Goal: Communication & Community: Answer question/provide support

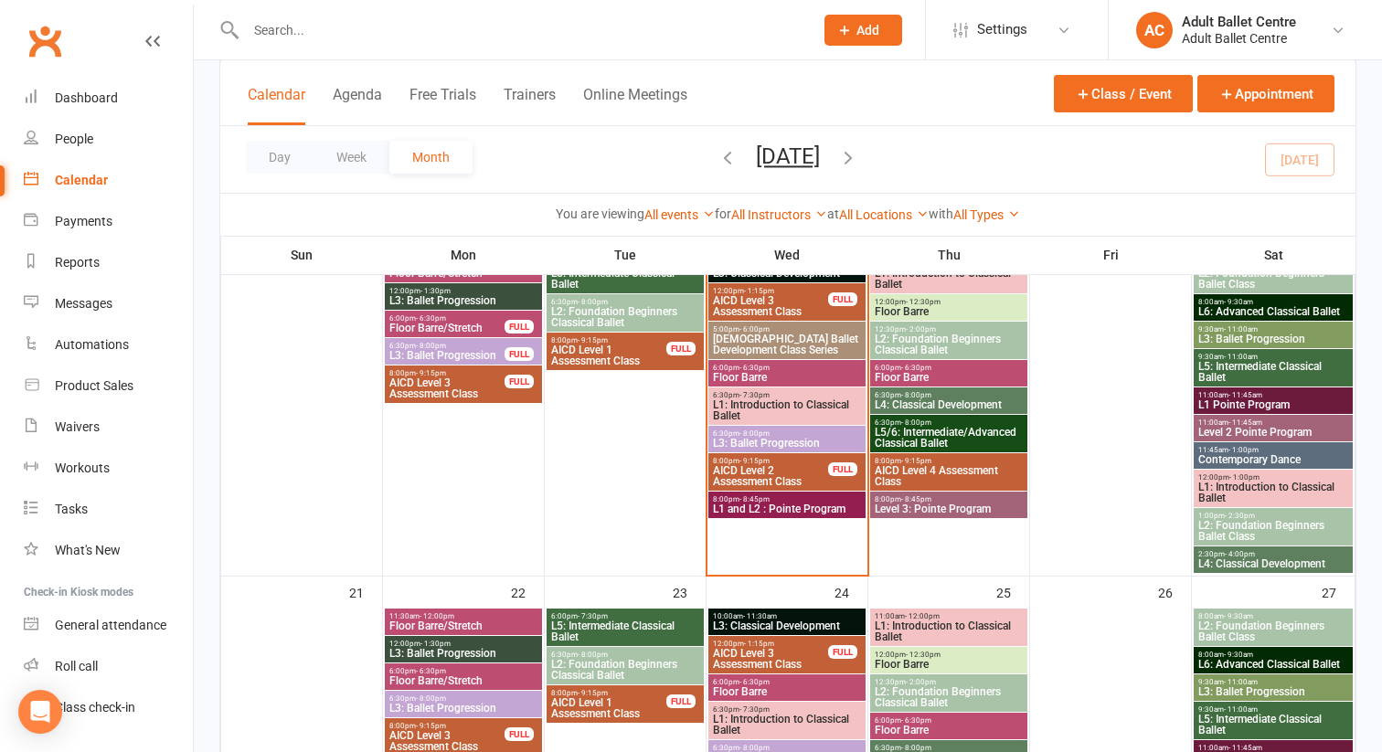
scroll to position [915, 0]
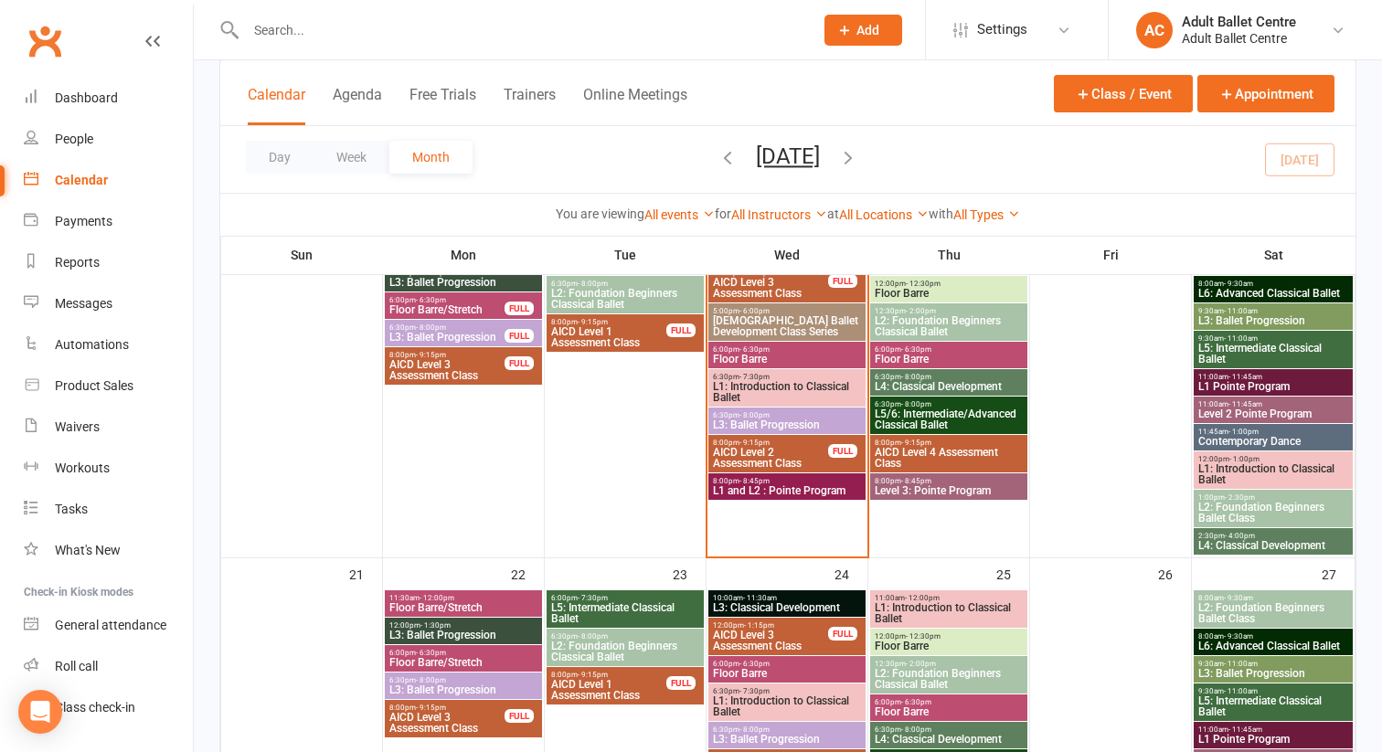
click at [829, 485] on span "L1 and L2 : Pointe Program" at bounding box center [787, 490] width 150 height 11
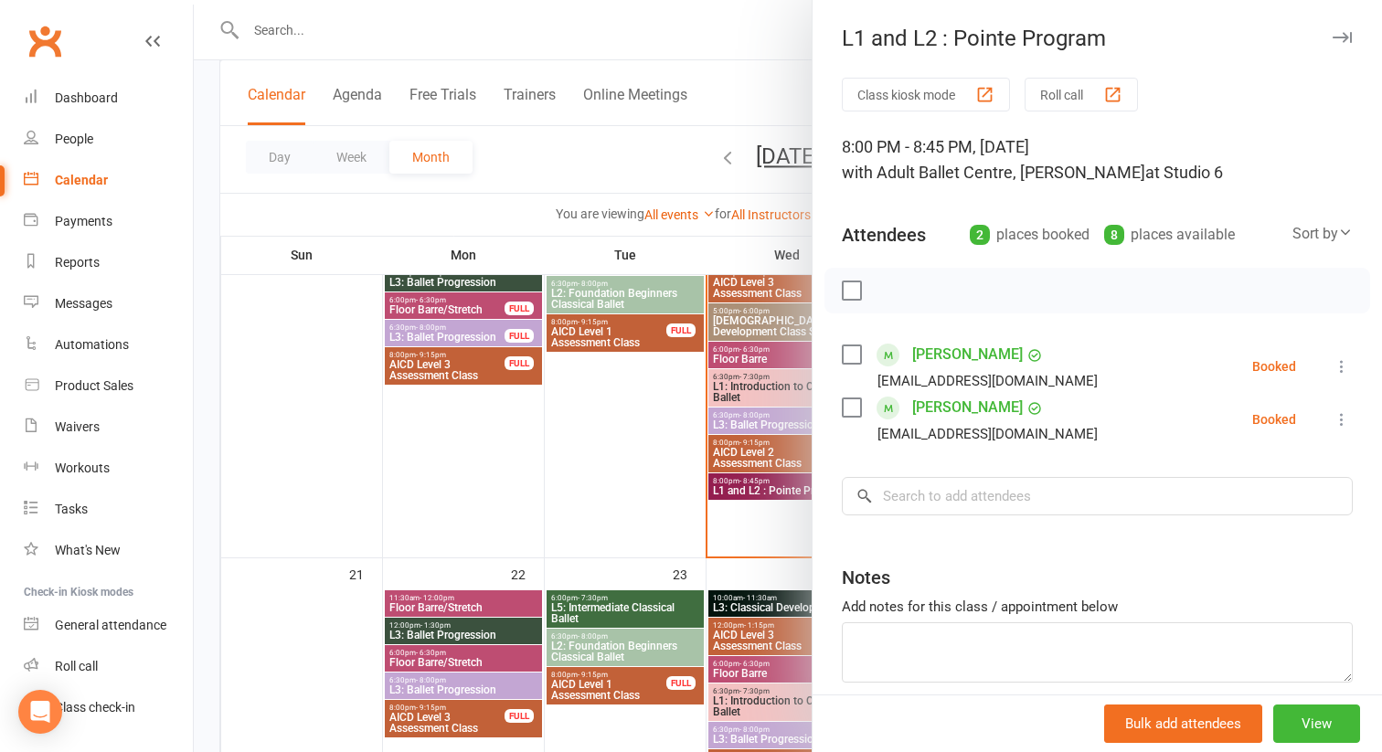
click at [1337, 365] on icon at bounding box center [1342, 366] width 18 height 18
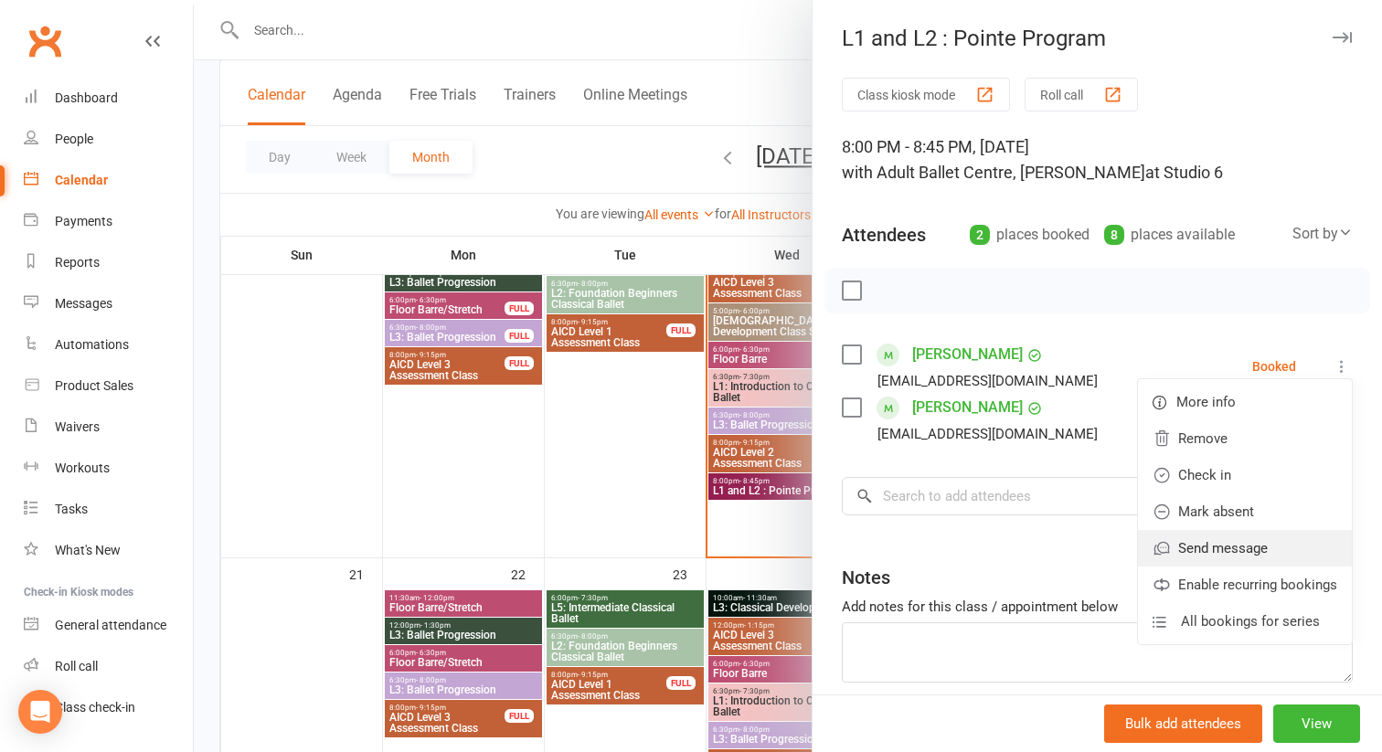
click at [1246, 546] on link "Send message" at bounding box center [1245, 548] width 214 height 37
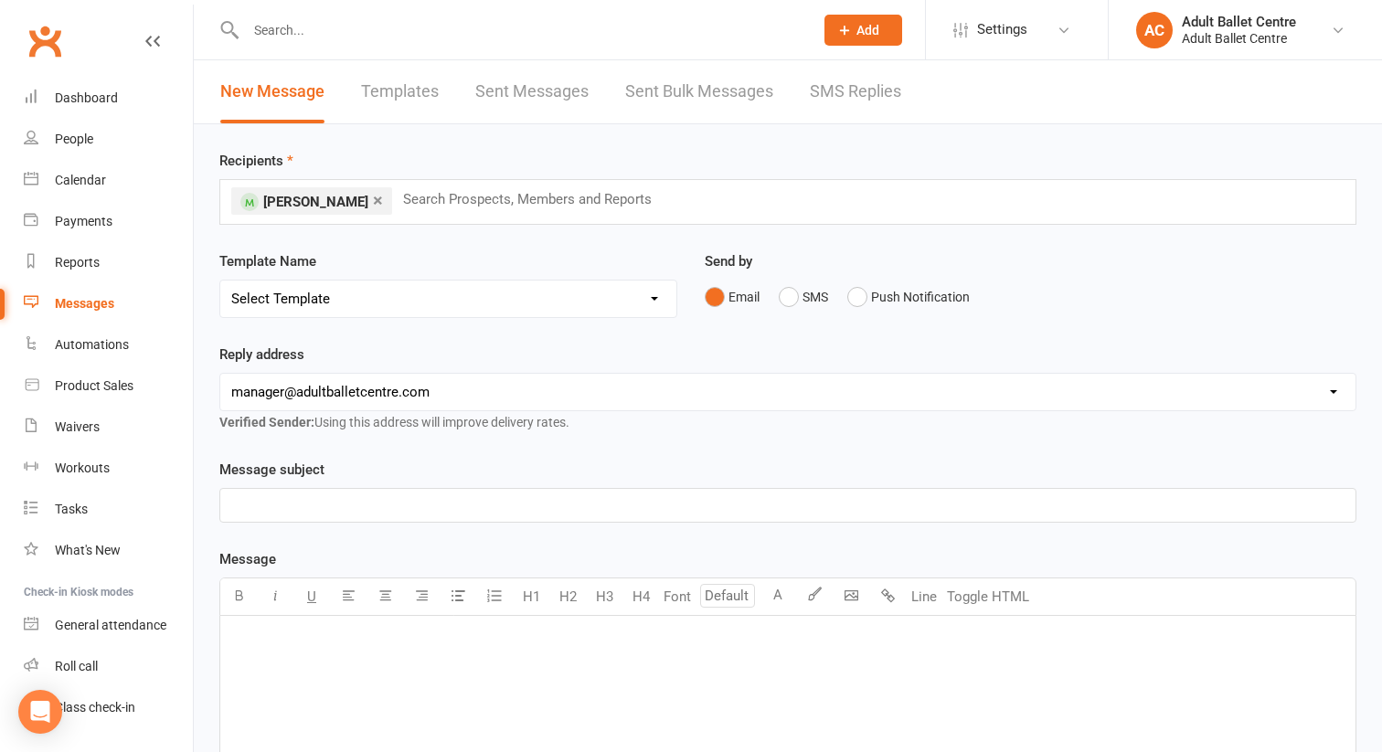
click at [565, 503] on p "﻿" at bounding box center [787, 505] width 1113 height 22
click at [390, 629] on p "﻿" at bounding box center [787, 640] width 1113 height 22
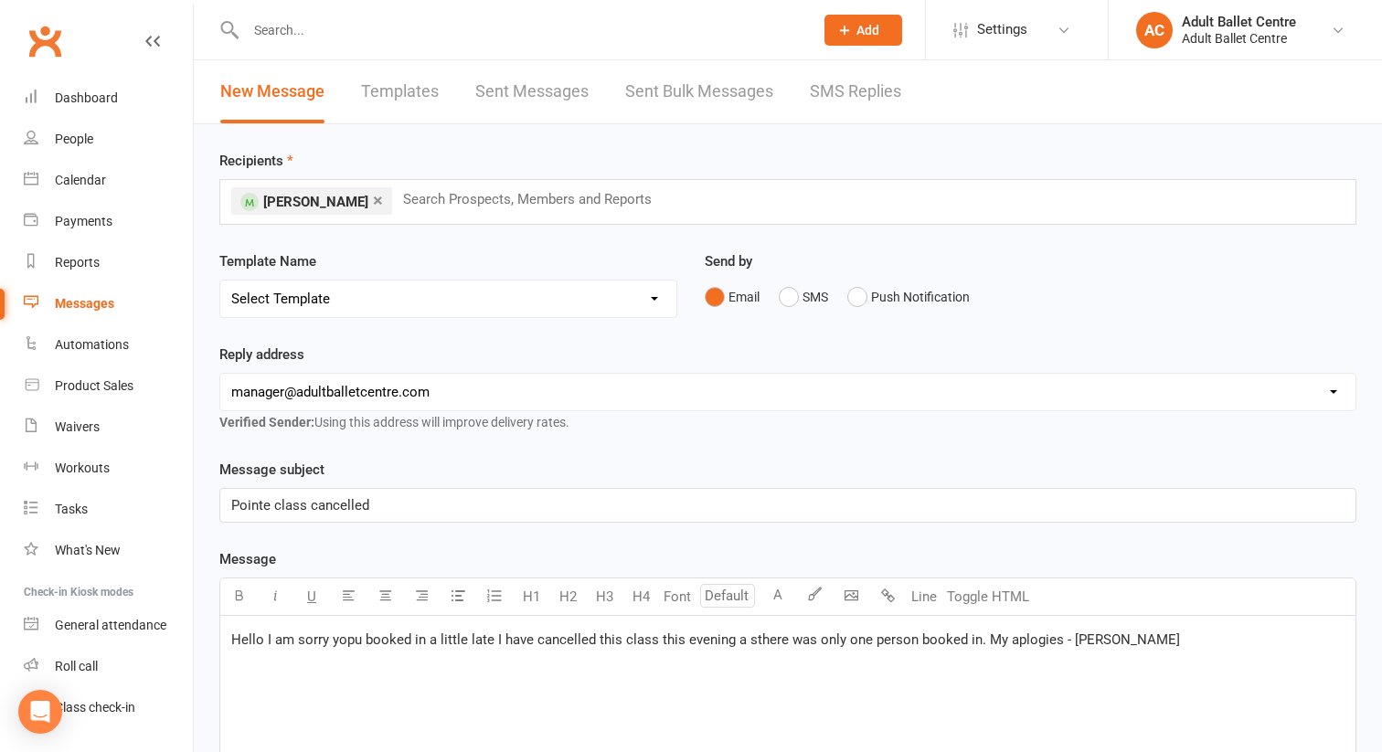
click at [350, 643] on span "Hello I am sorry yopu booked in a little late I have cancelled this class this …" at bounding box center [705, 640] width 949 height 16
click at [483, 643] on span "Hello I am sorry you booked in a little late I have cancelled this class this e…" at bounding box center [701, 640] width 941 height 16
click at [934, 642] on span "Hello I am sorry you booked in a little late for th epointe class this evenin. …" at bounding box center [749, 651] width 1036 height 38
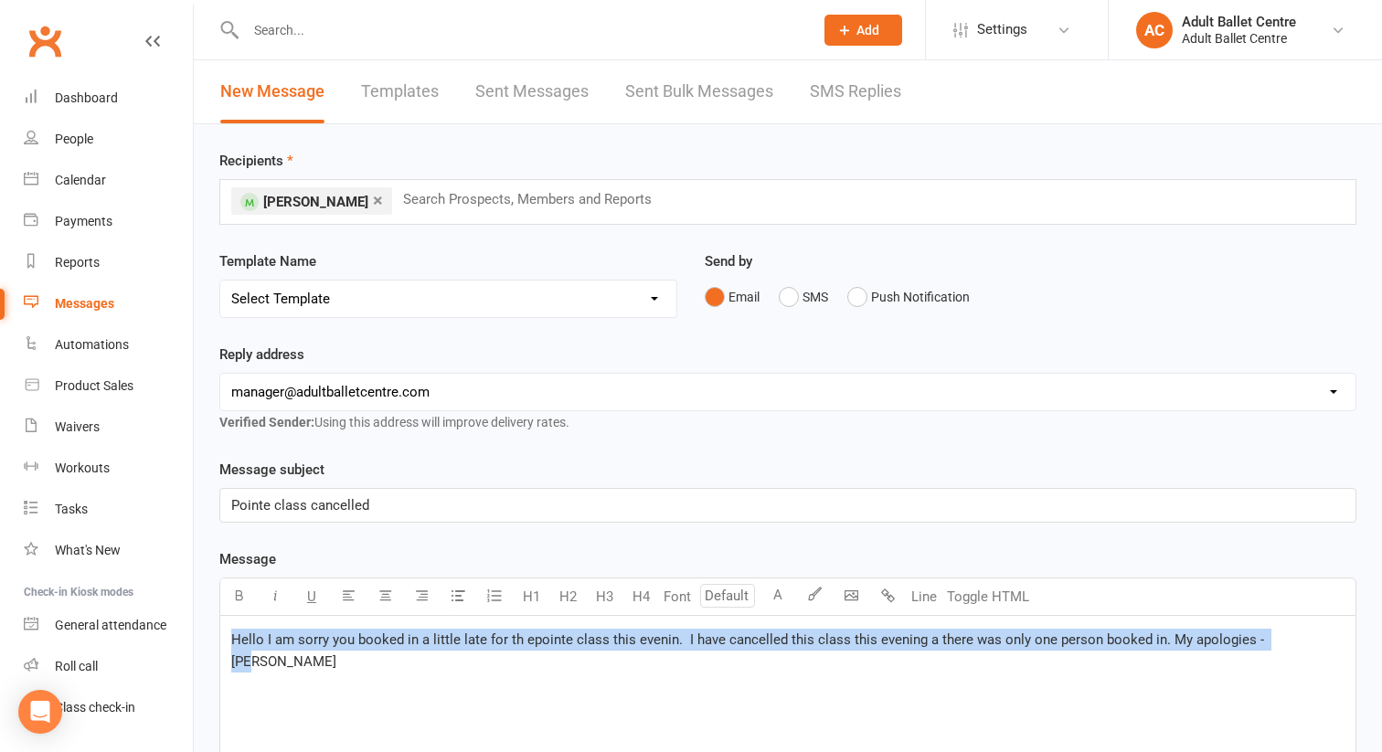
drag, startPoint x: 1286, startPoint y: 643, endPoint x: 228, endPoint y: 643, distance: 1058.4
click at [228, 643] on div "Hello I am sorry you booked in a little late for th epointe class this evenin. …" at bounding box center [787, 753] width 1135 height 274
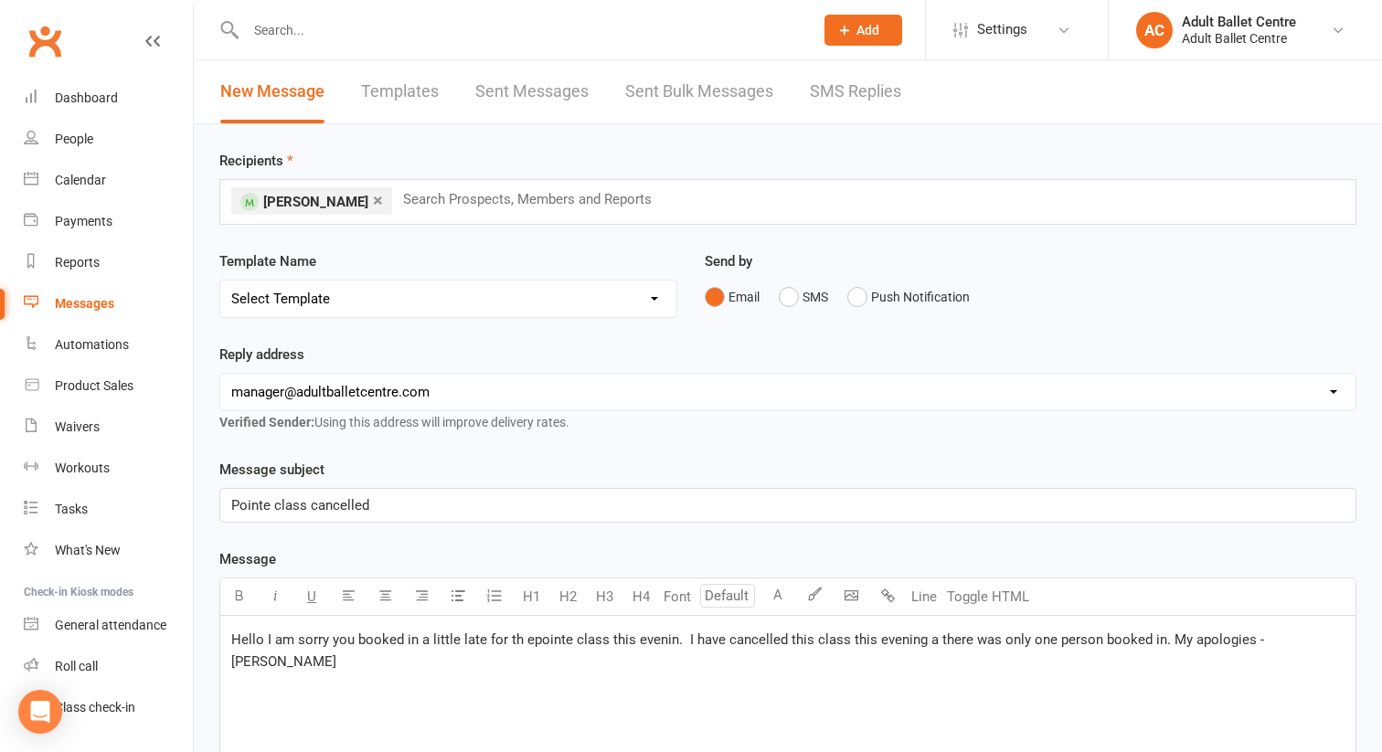
click at [267, 642] on span "Hello I am sorry you booked in a little late for th epointe class this evenin. …" at bounding box center [749, 651] width 1036 height 38
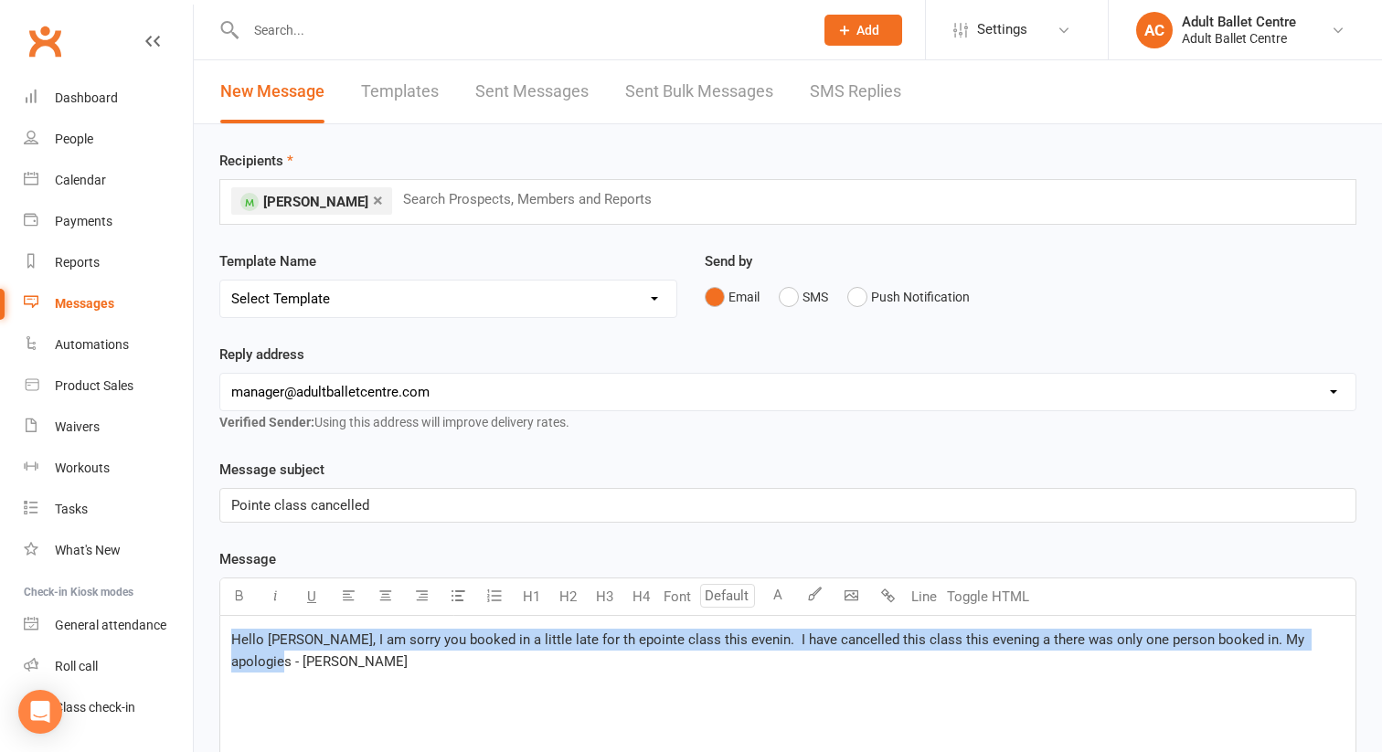
drag, startPoint x: 232, startPoint y: 640, endPoint x: 1317, endPoint y: 651, distance: 1084.9
click at [1317, 651] on div "Hello [PERSON_NAME], I am sorry you booked in a little late for th epointe clas…" at bounding box center [787, 753] width 1135 height 274
copy span "Hello [PERSON_NAME], I am sorry you booked in a little late for th epointe clas…"
click at [796, 296] on button "SMS" at bounding box center [803, 297] width 49 height 35
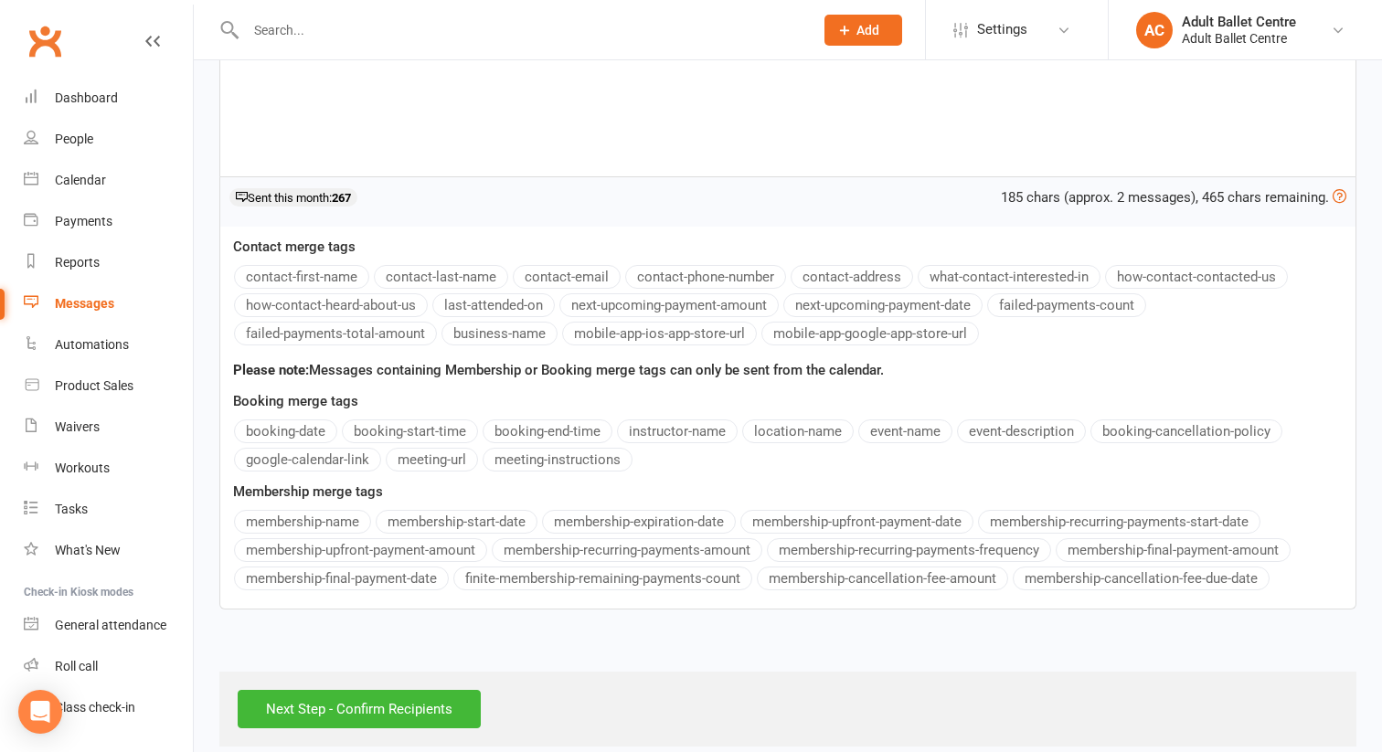
scroll to position [493, 0]
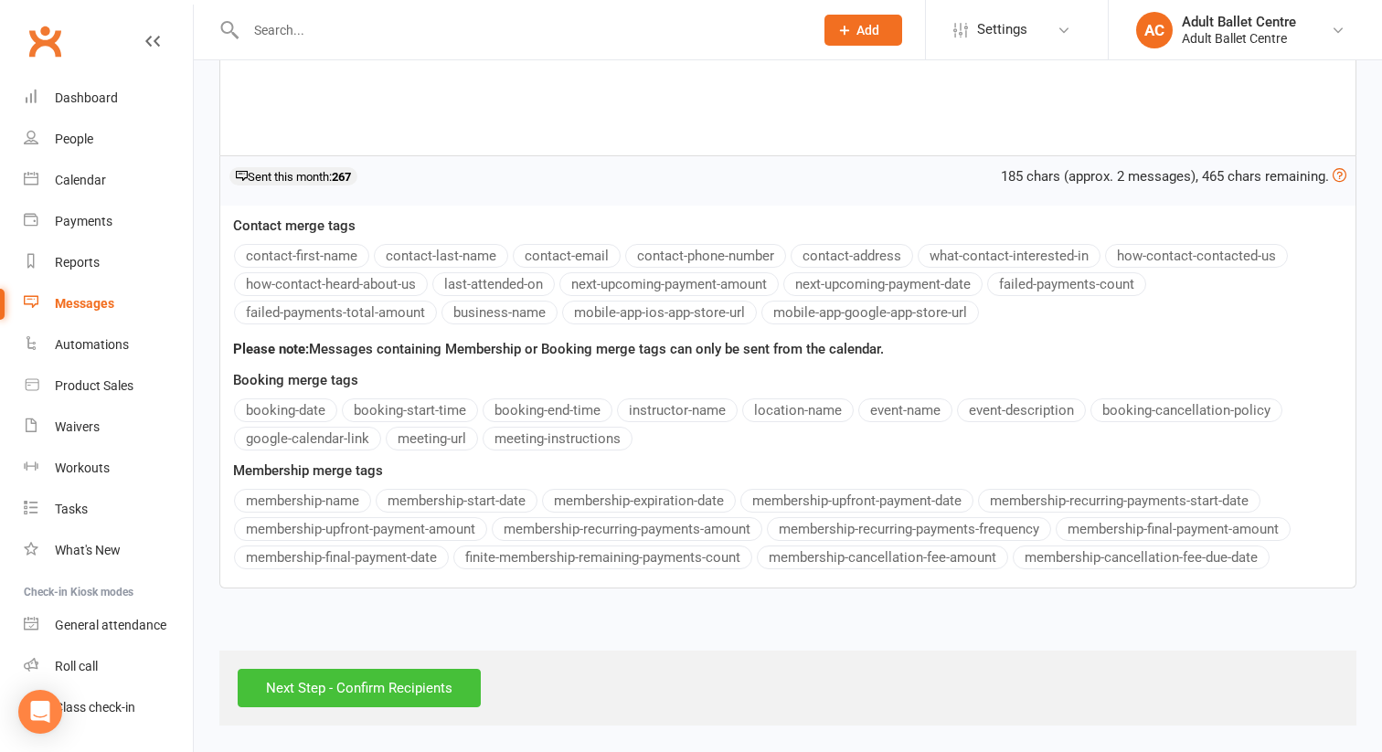
click at [304, 686] on input "Next Step - Confirm Recipients" at bounding box center [359, 688] width 243 height 38
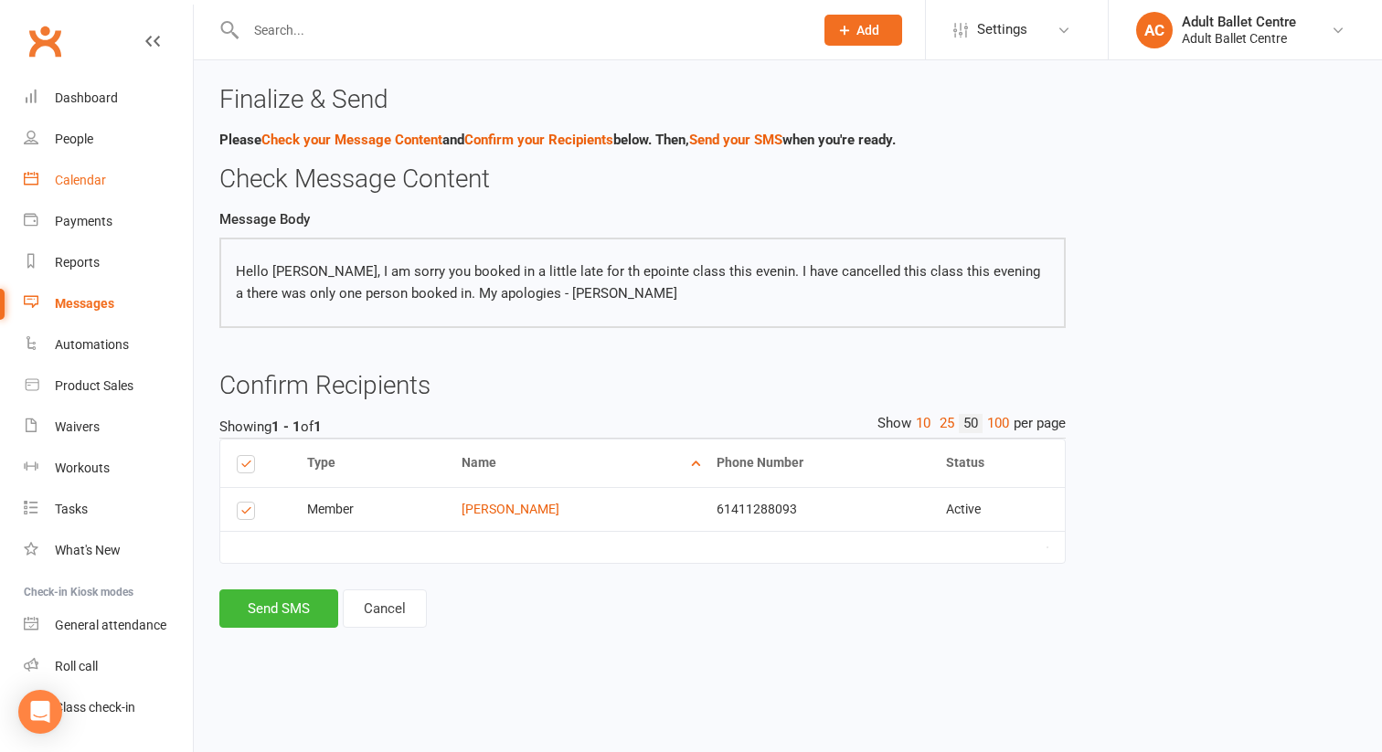
click at [98, 185] on div "Calendar" at bounding box center [80, 180] width 51 height 15
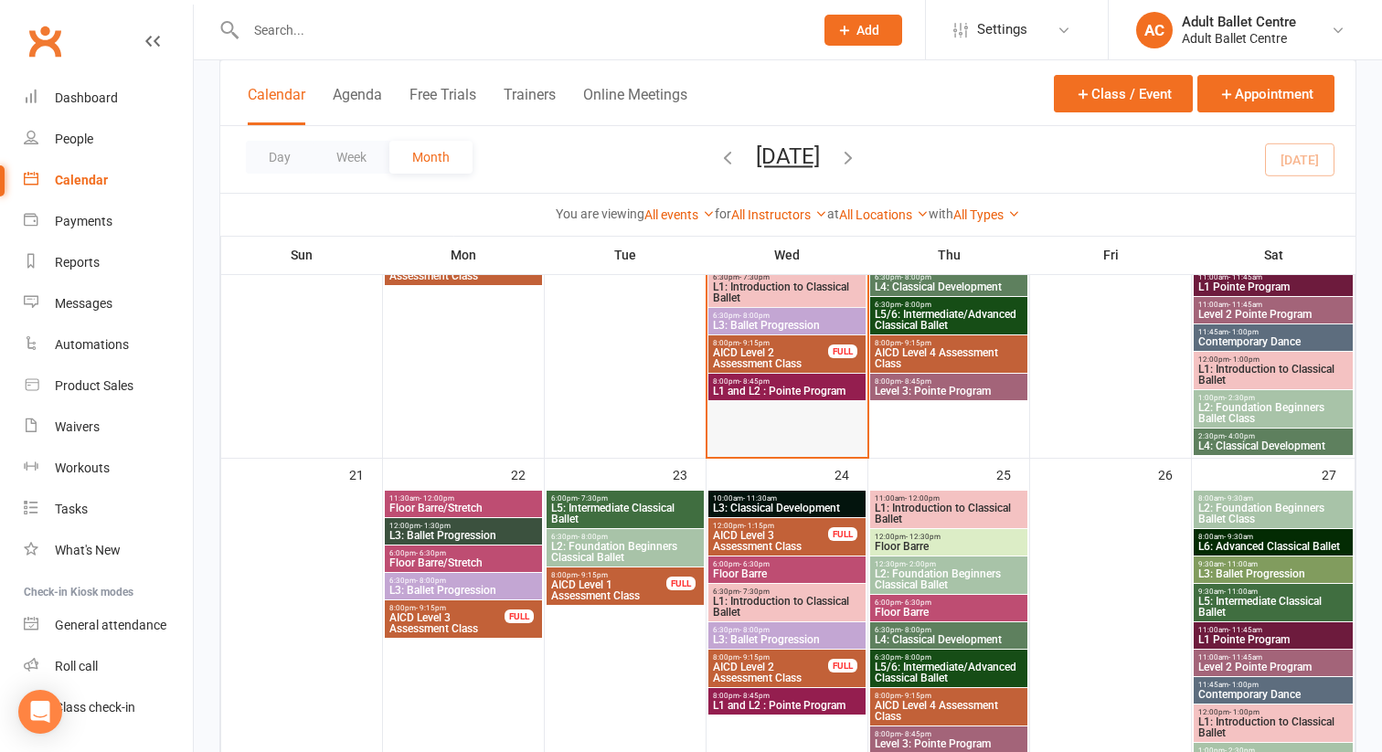
scroll to position [1006, 0]
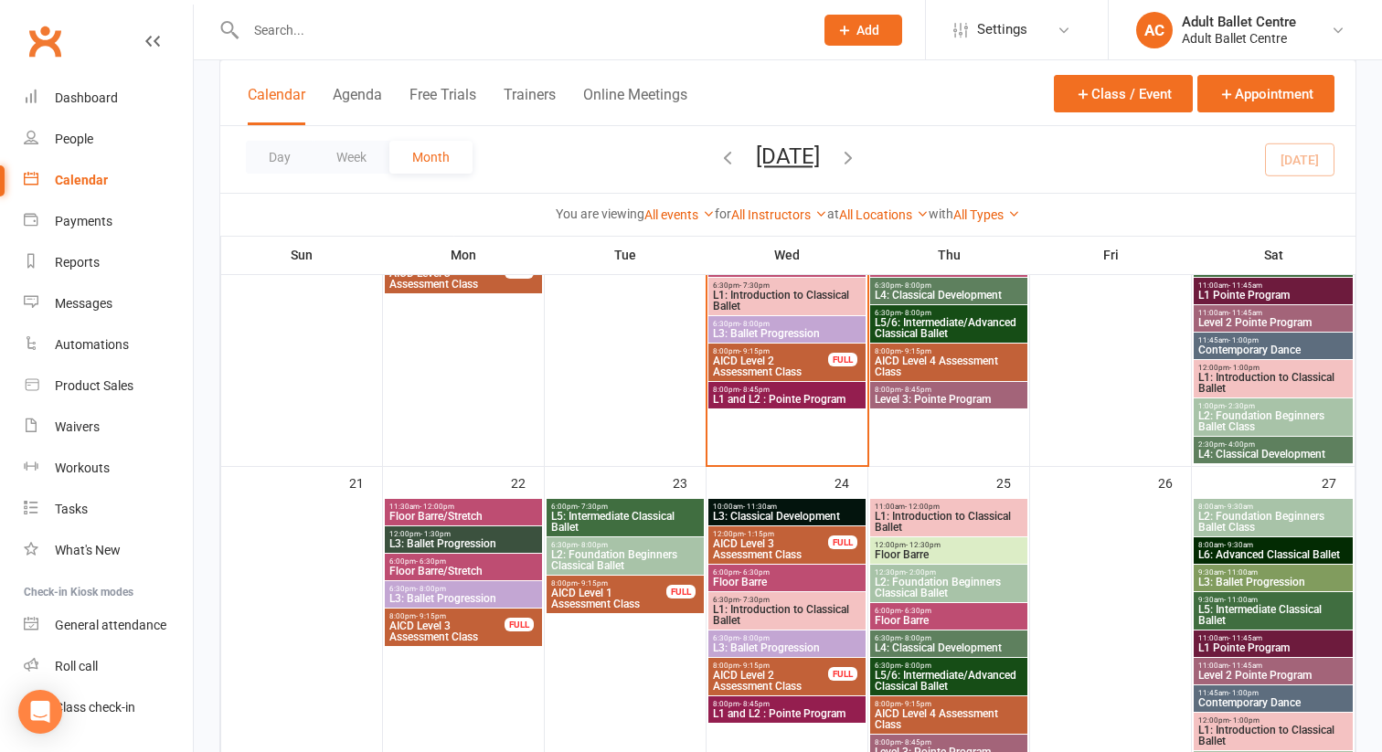
click at [774, 398] on span "L1 and L2 : Pointe Program" at bounding box center [787, 399] width 150 height 11
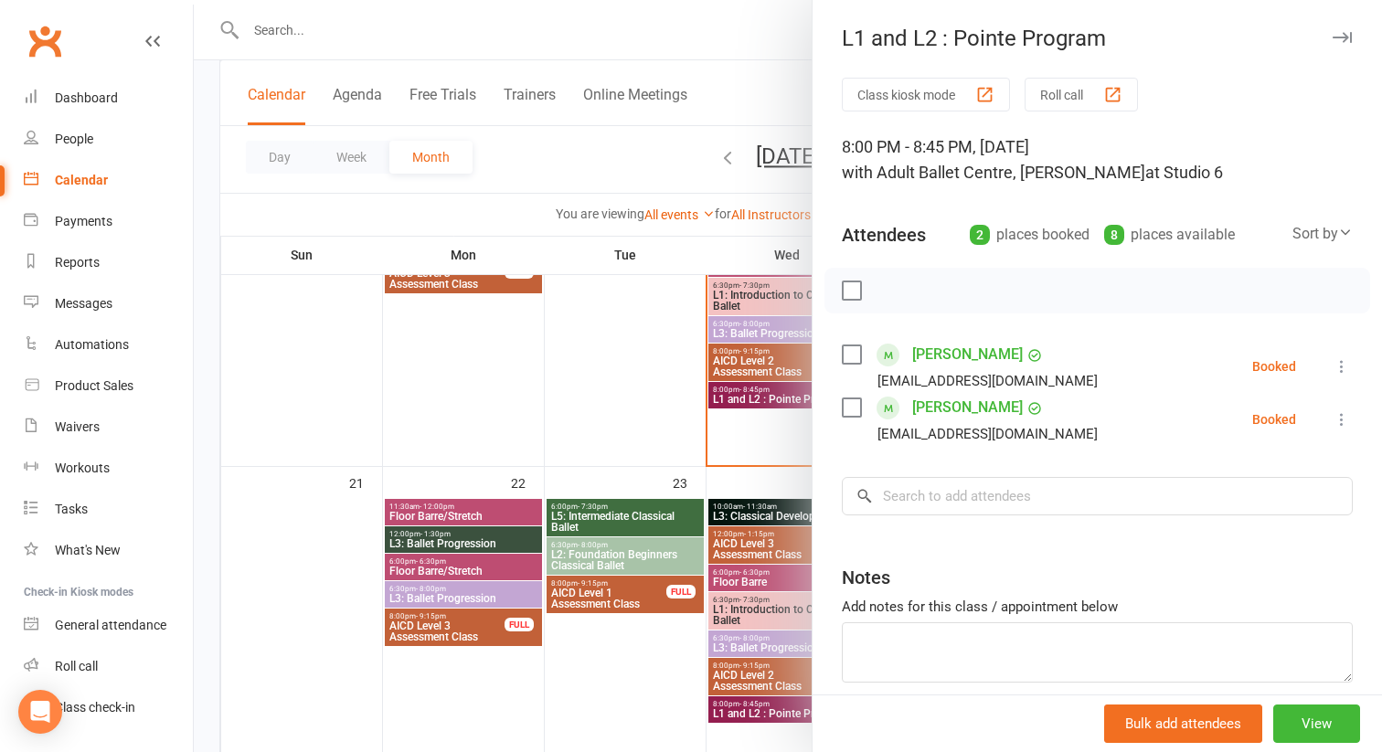
click at [1338, 360] on icon at bounding box center [1342, 366] width 18 height 18
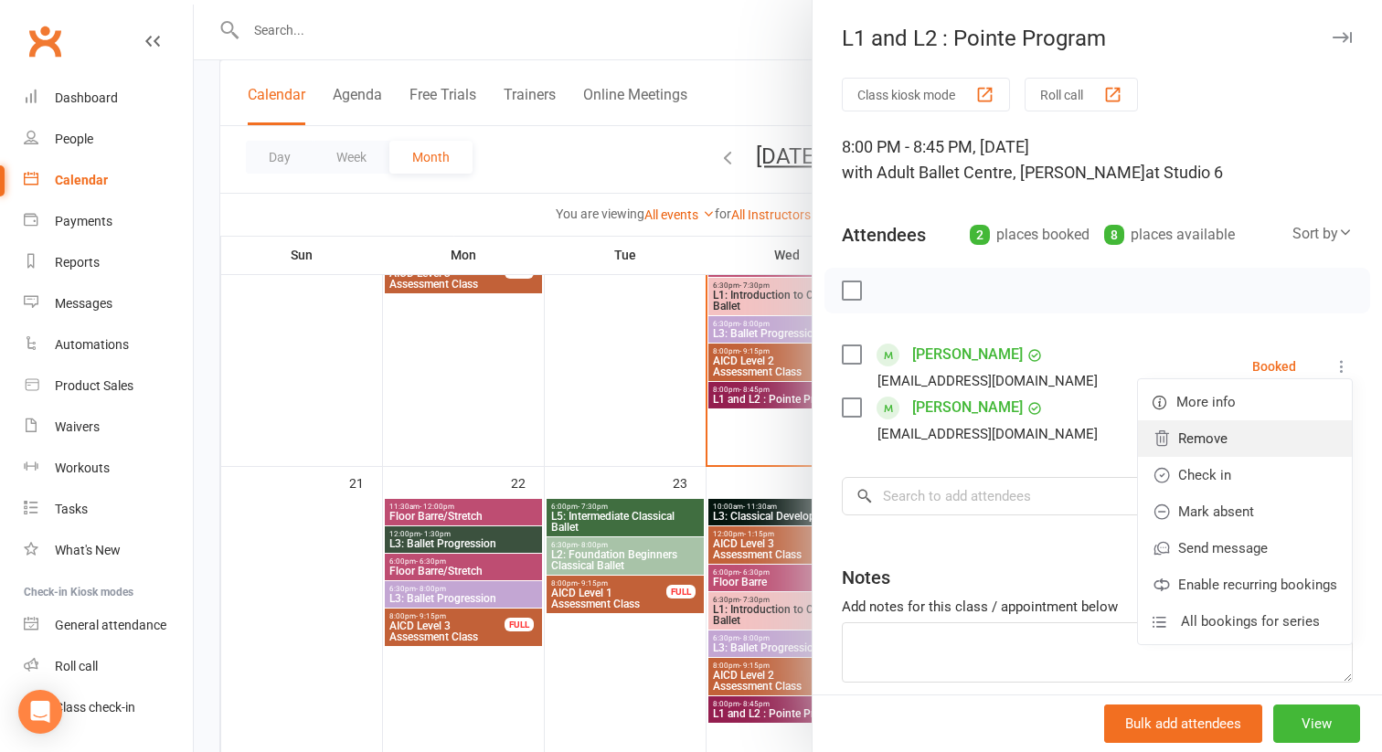
click at [1280, 434] on link "Remove" at bounding box center [1245, 438] width 214 height 37
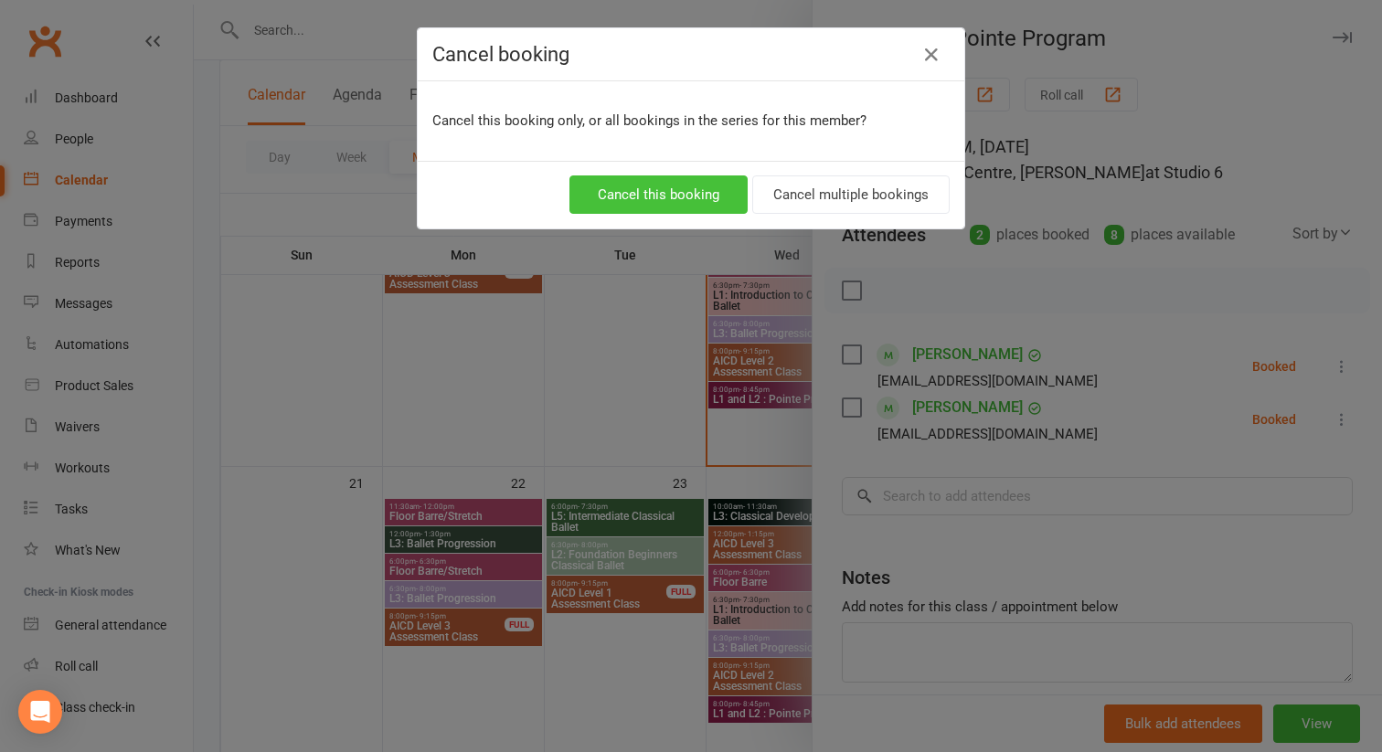
click at [705, 188] on button "Cancel this booking" at bounding box center [658, 194] width 178 height 38
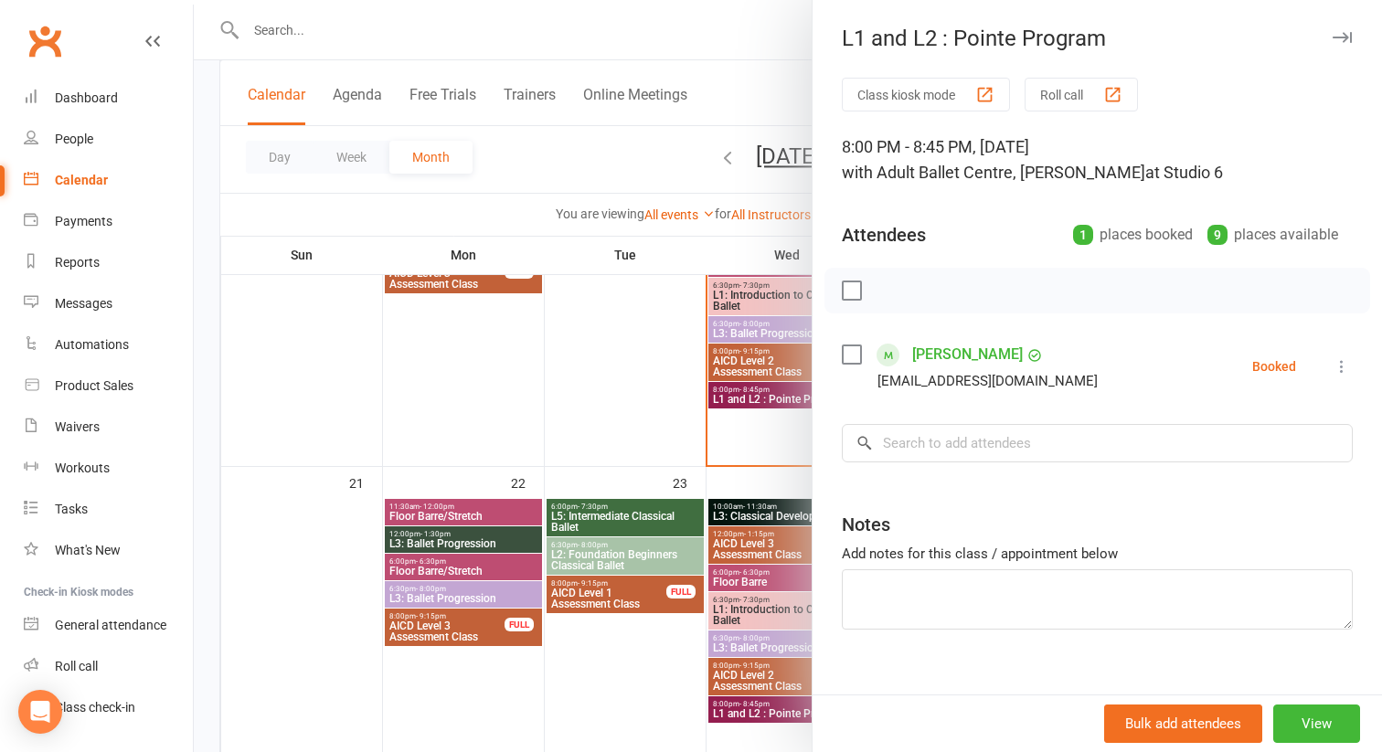
click at [1341, 361] on icon at bounding box center [1342, 366] width 18 height 18
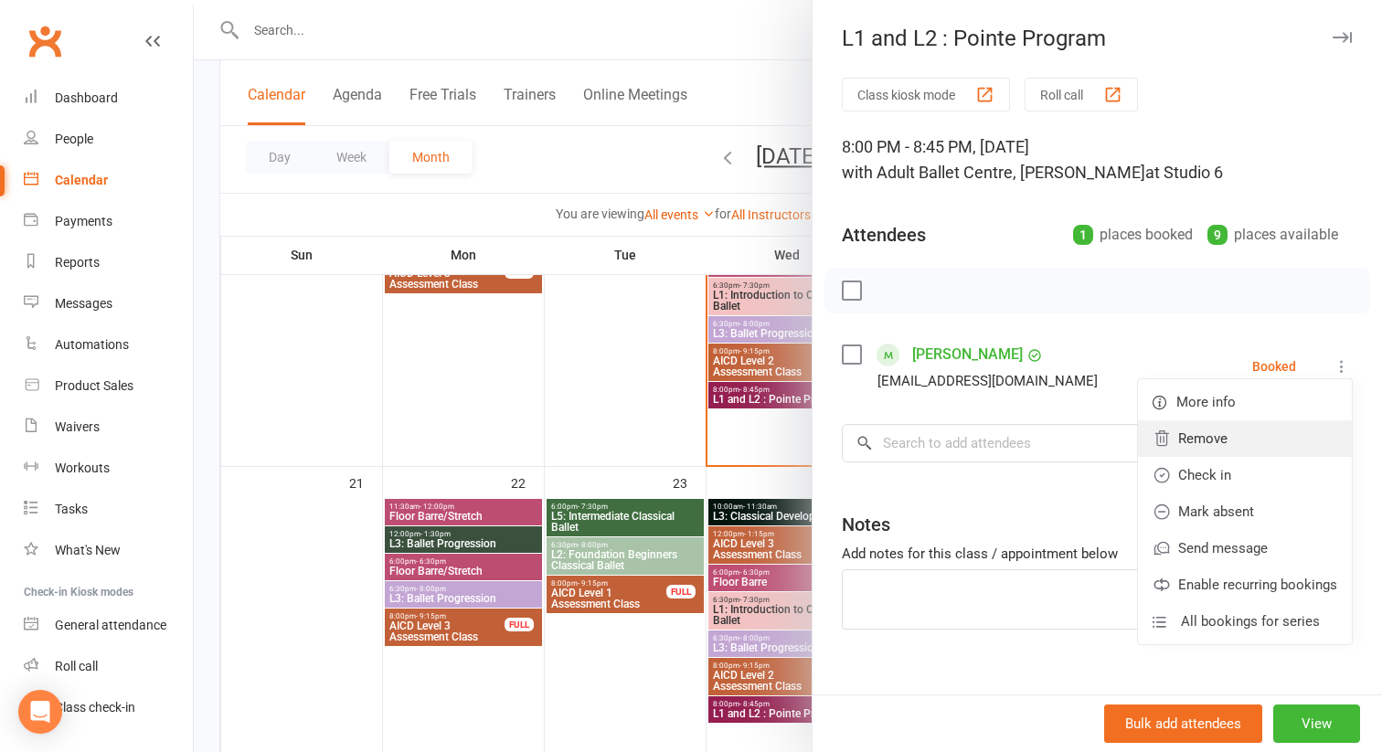
click at [1189, 434] on link "Remove" at bounding box center [1245, 438] width 214 height 37
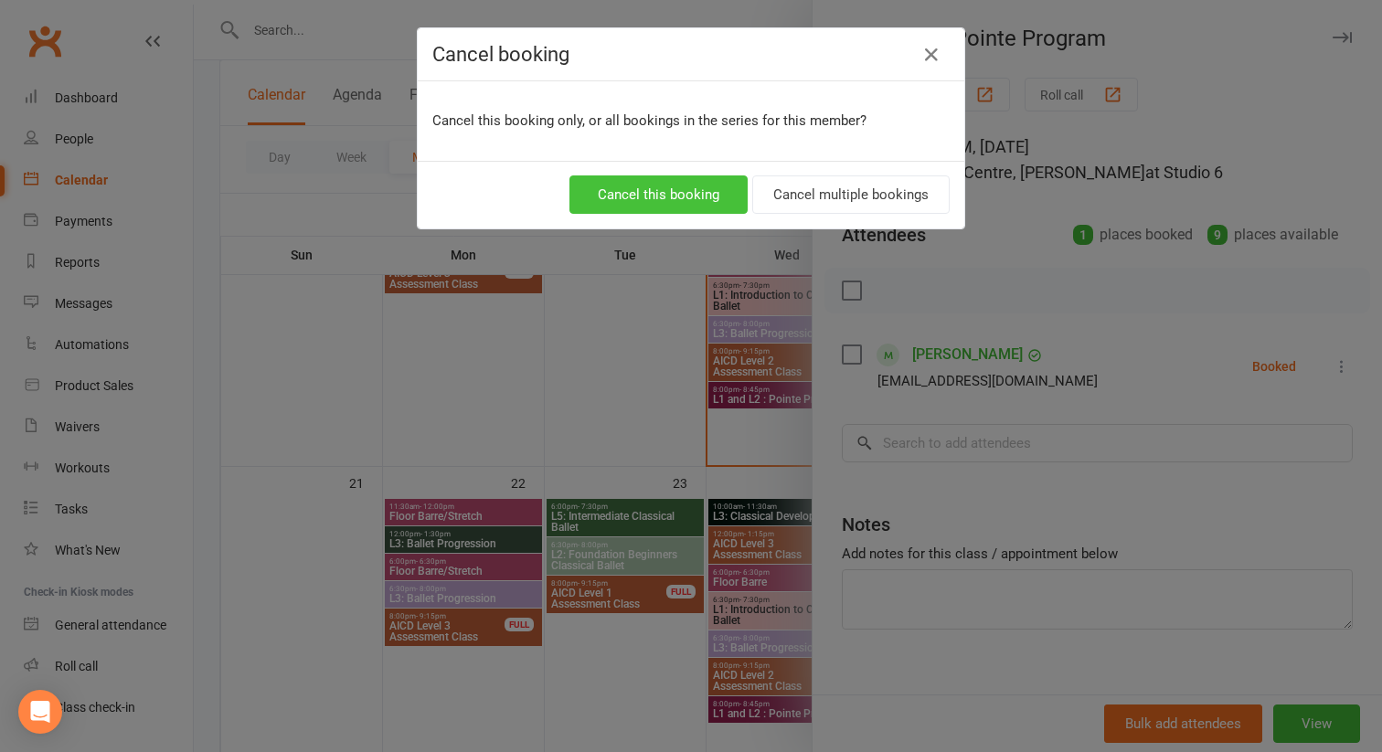
click at [685, 194] on button "Cancel this booking" at bounding box center [658, 194] width 178 height 38
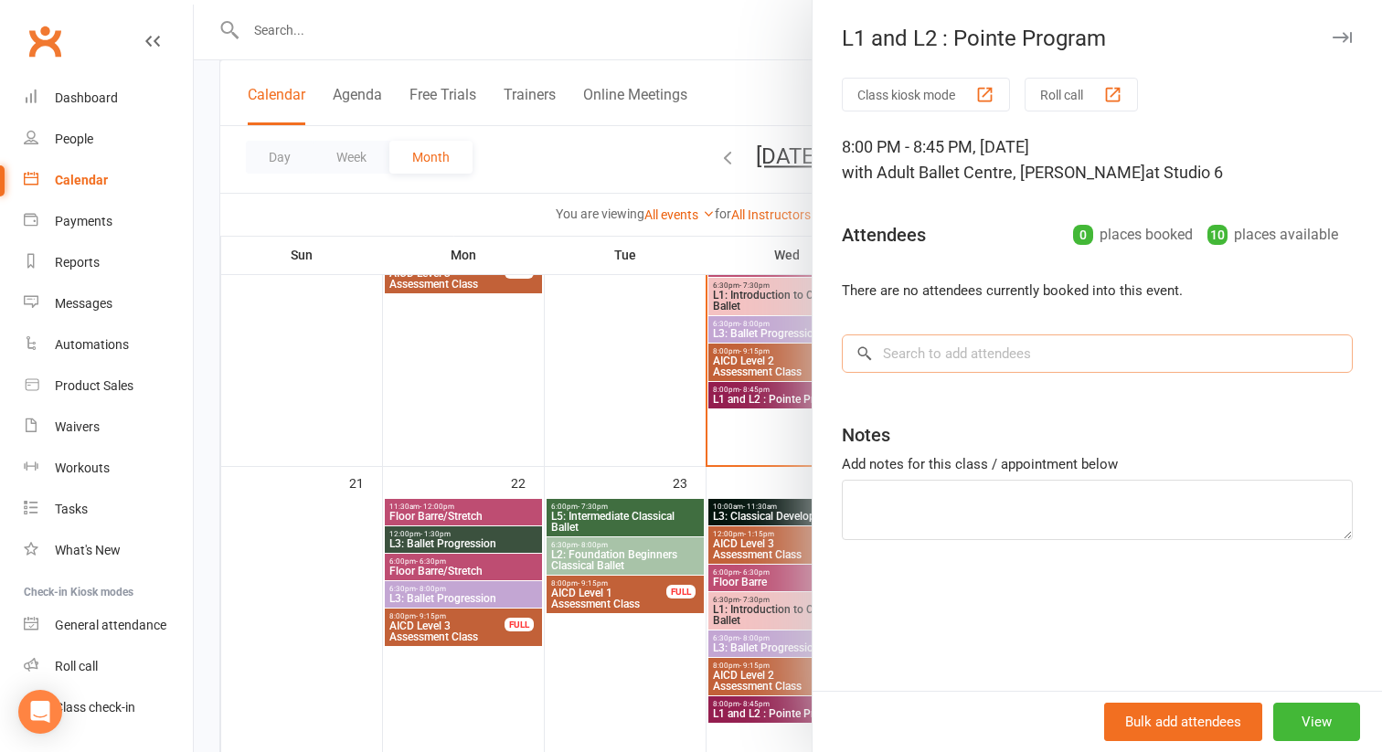
click at [956, 358] on input "search" at bounding box center [1097, 354] width 511 height 38
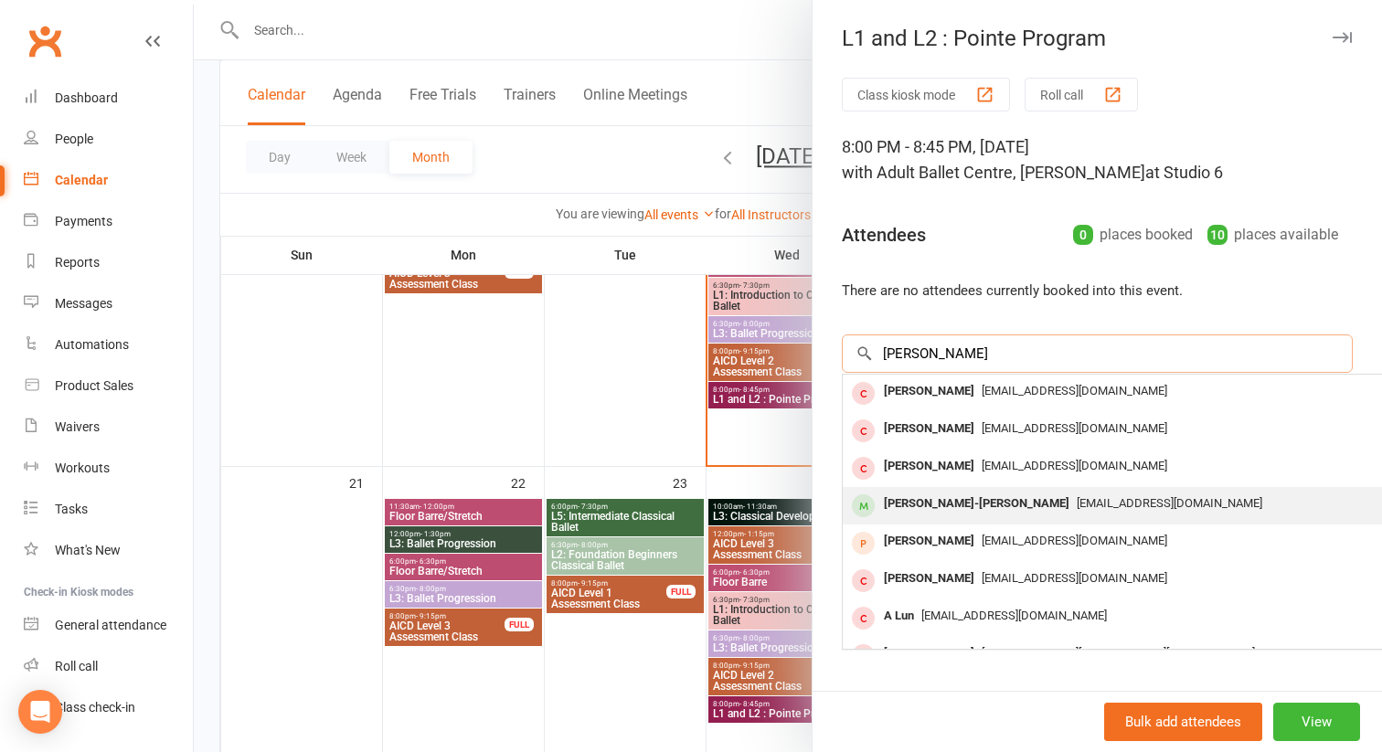
type input "[PERSON_NAME]"
click at [963, 502] on div "[PERSON_NAME]-[PERSON_NAME]" at bounding box center [976, 504] width 200 height 27
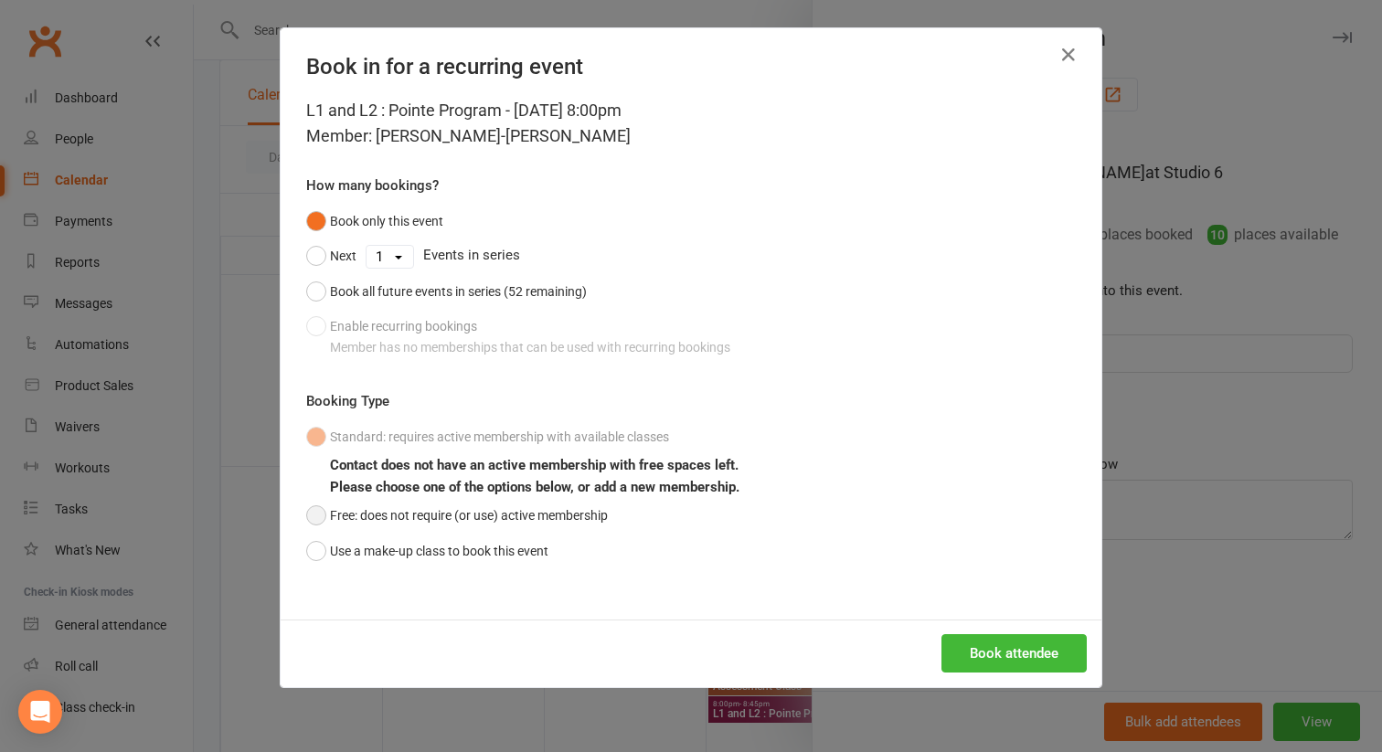
click at [316, 520] on button "Free: does not require (or use) active membership" at bounding box center [457, 515] width 302 height 35
click at [972, 654] on button "Book attendee" at bounding box center [1013, 653] width 145 height 38
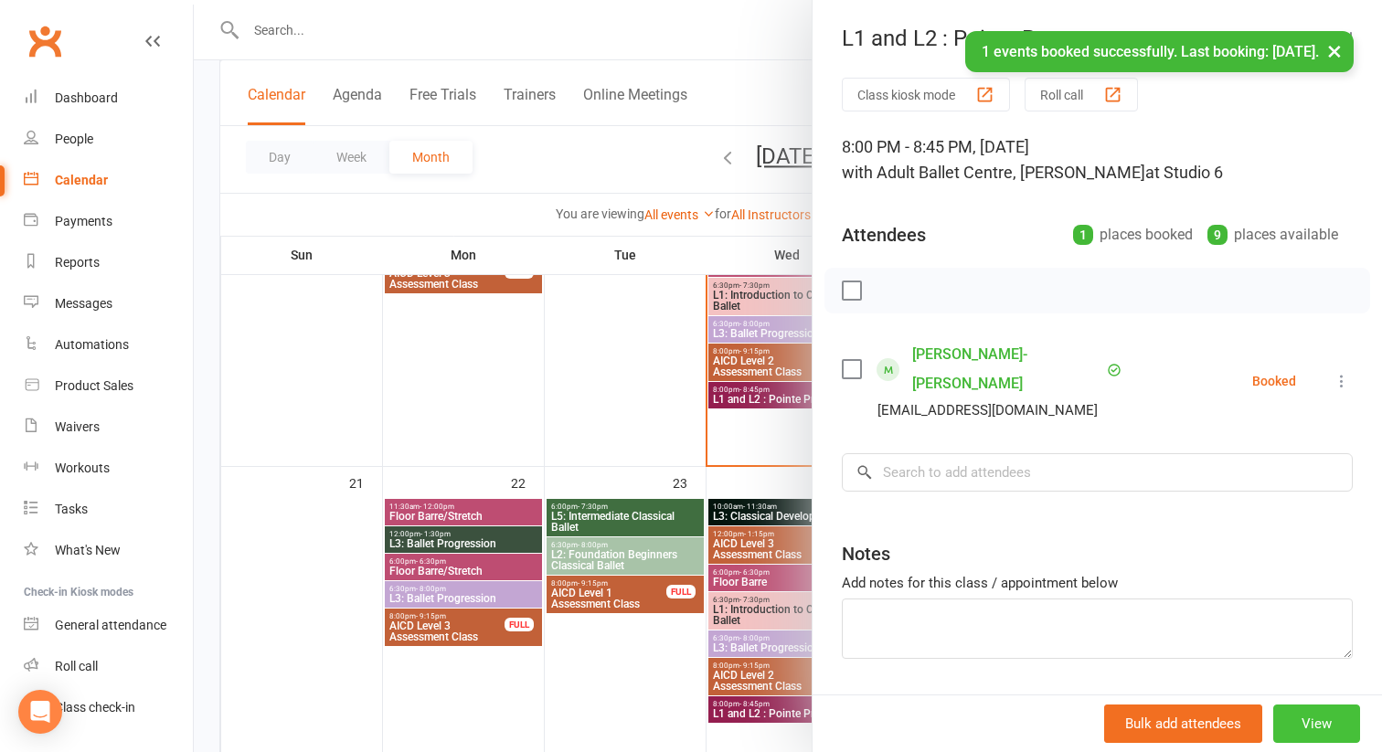
click at [1312, 720] on button "View" at bounding box center [1316, 724] width 87 height 38
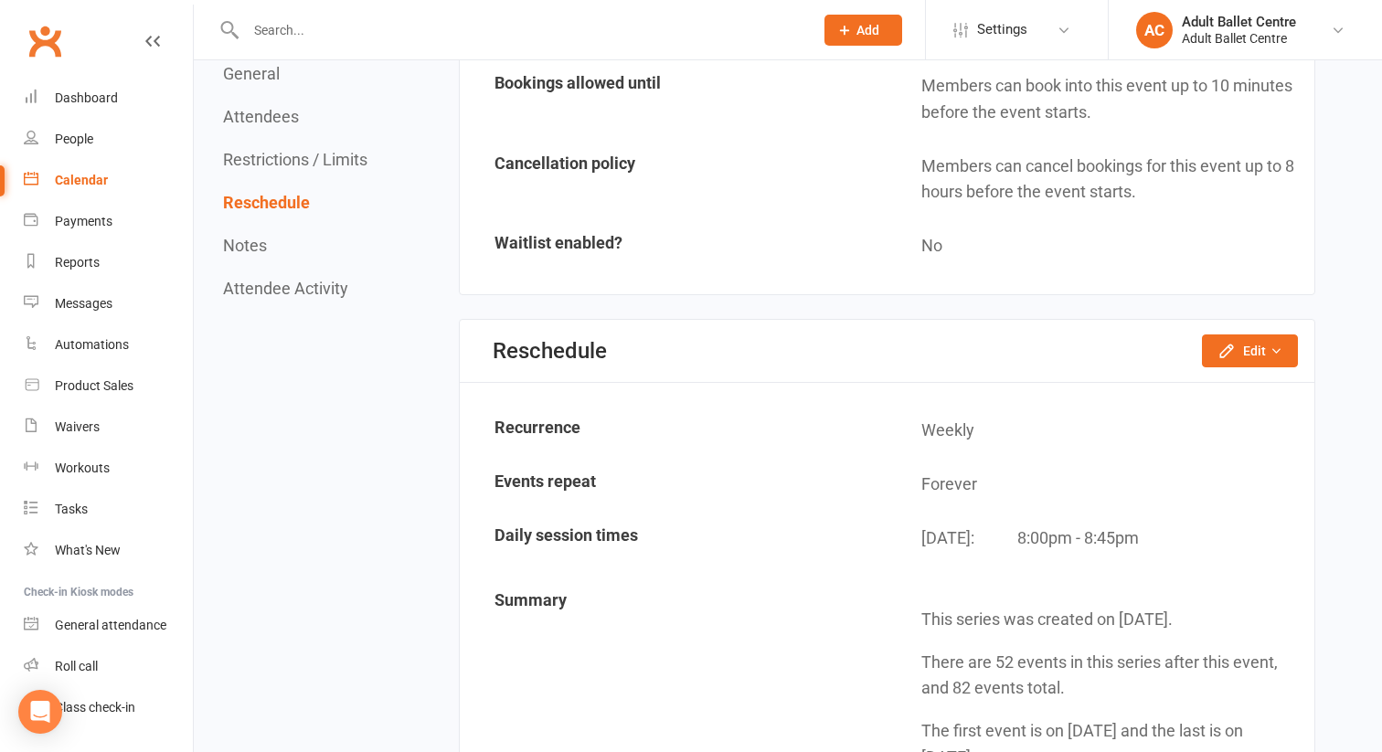
scroll to position [1812, 0]
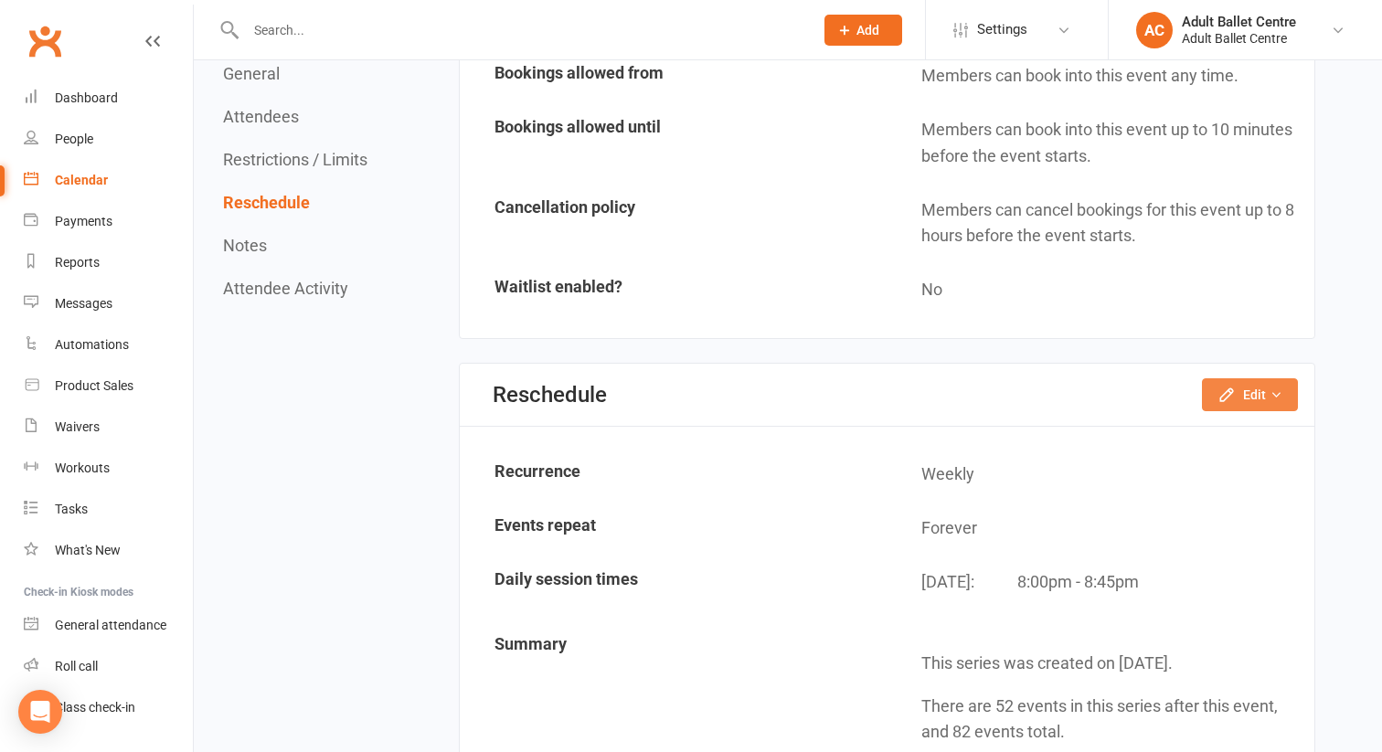
click at [1235, 408] on button "Edit" at bounding box center [1250, 394] width 96 height 33
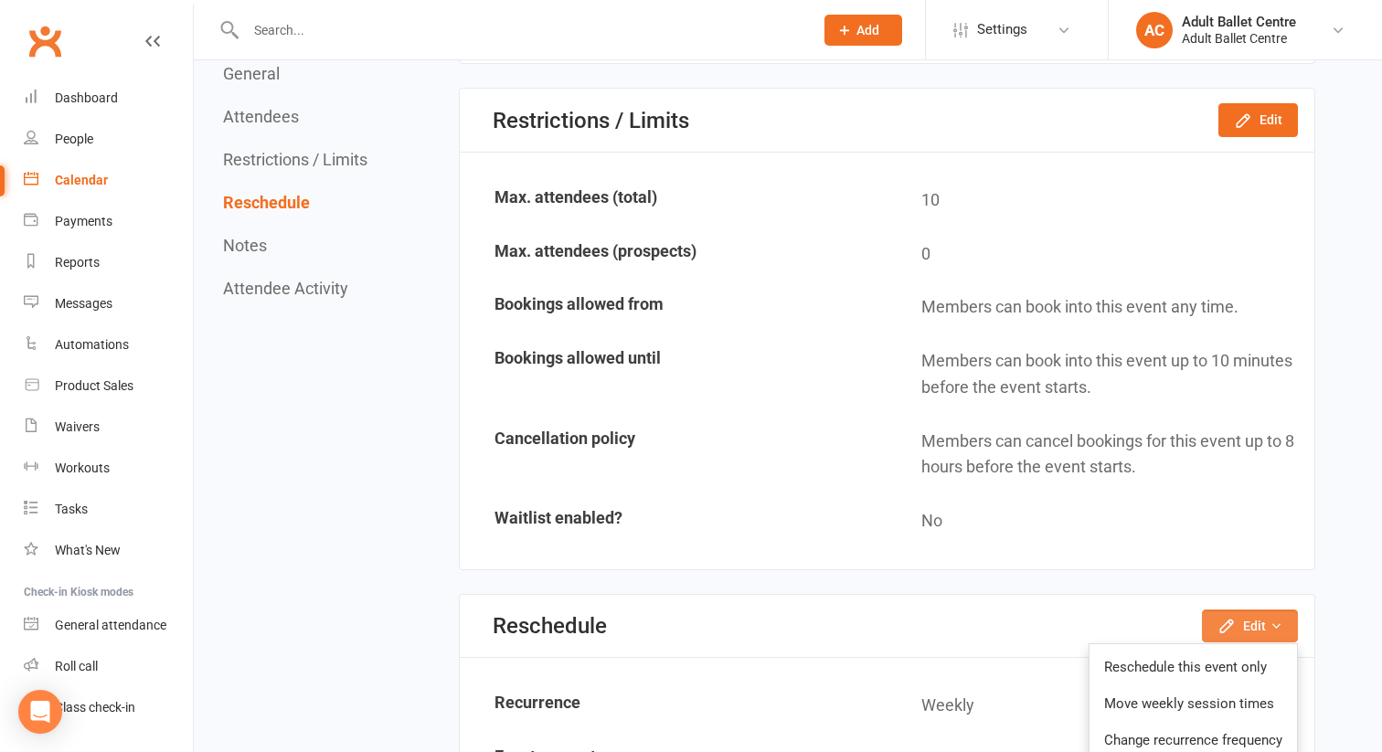
scroll to position [1199, 0]
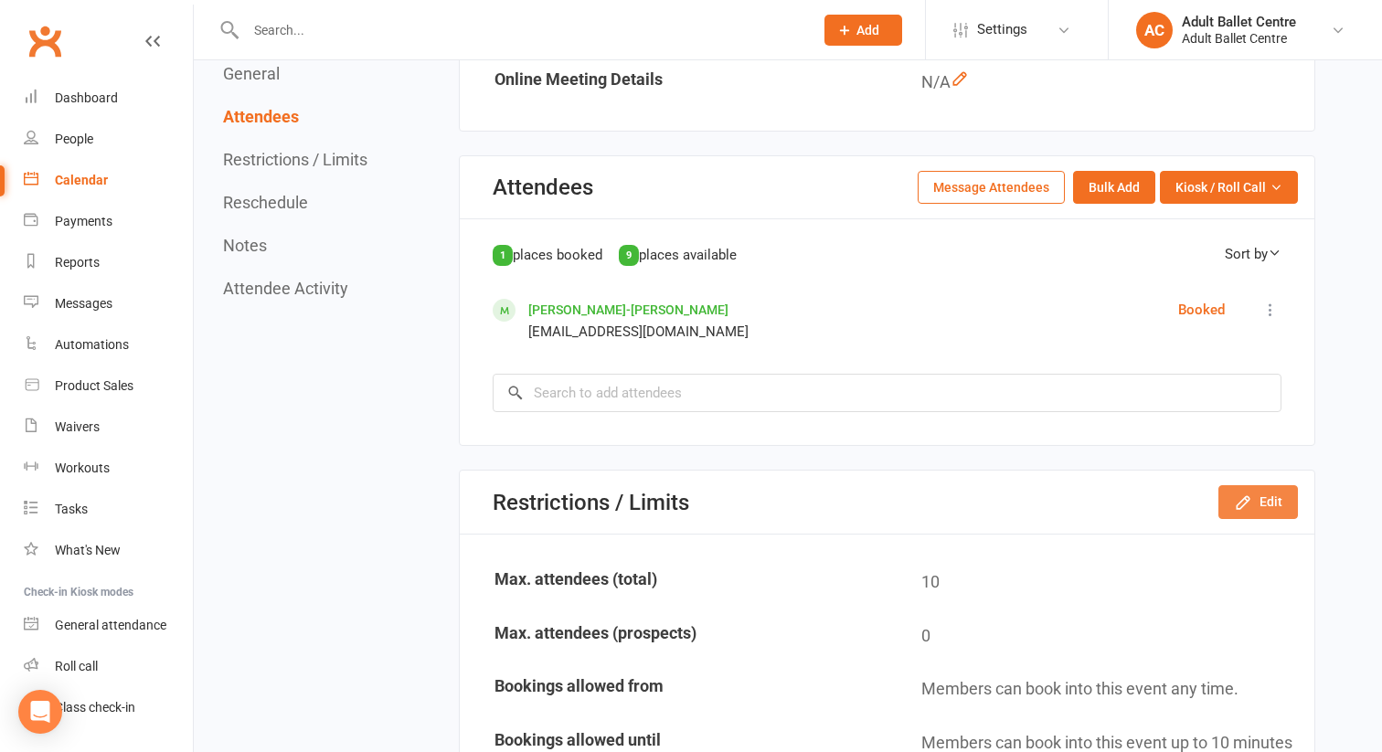
click at [1243, 496] on icon "button" at bounding box center [1243, 503] width 18 height 18
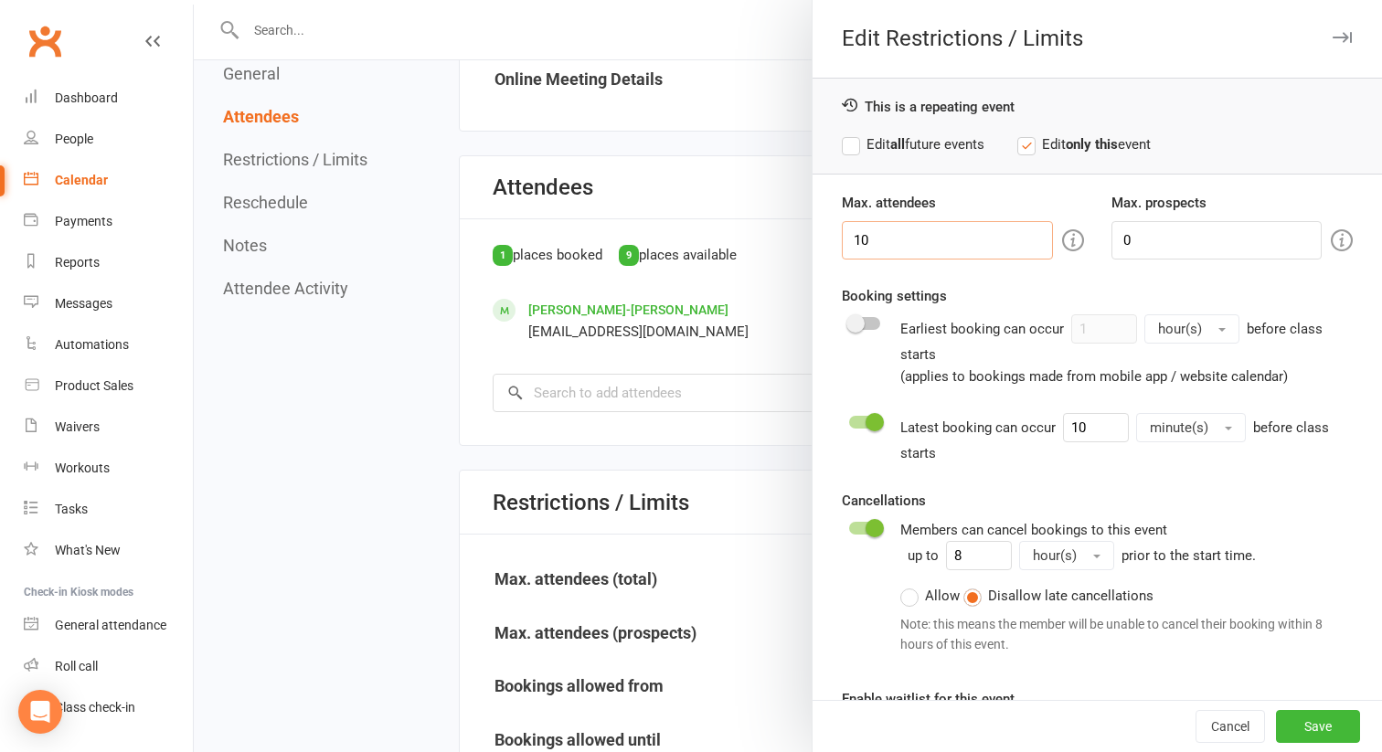
click at [872, 244] on input "10" at bounding box center [947, 240] width 211 height 38
type input "1"
click at [1289, 734] on button "Save" at bounding box center [1318, 726] width 84 height 33
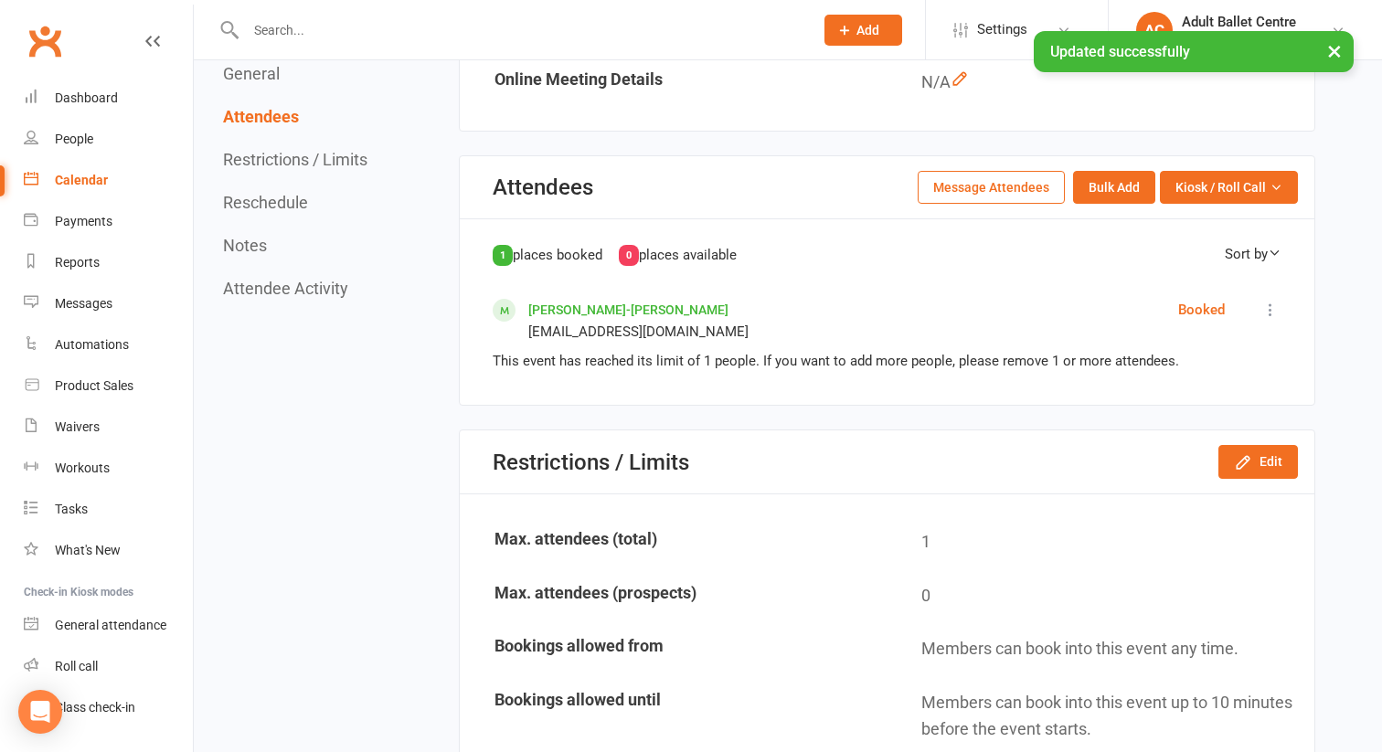
click at [92, 178] on div "Calendar" at bounding box center [81, 180] width 53 height 15
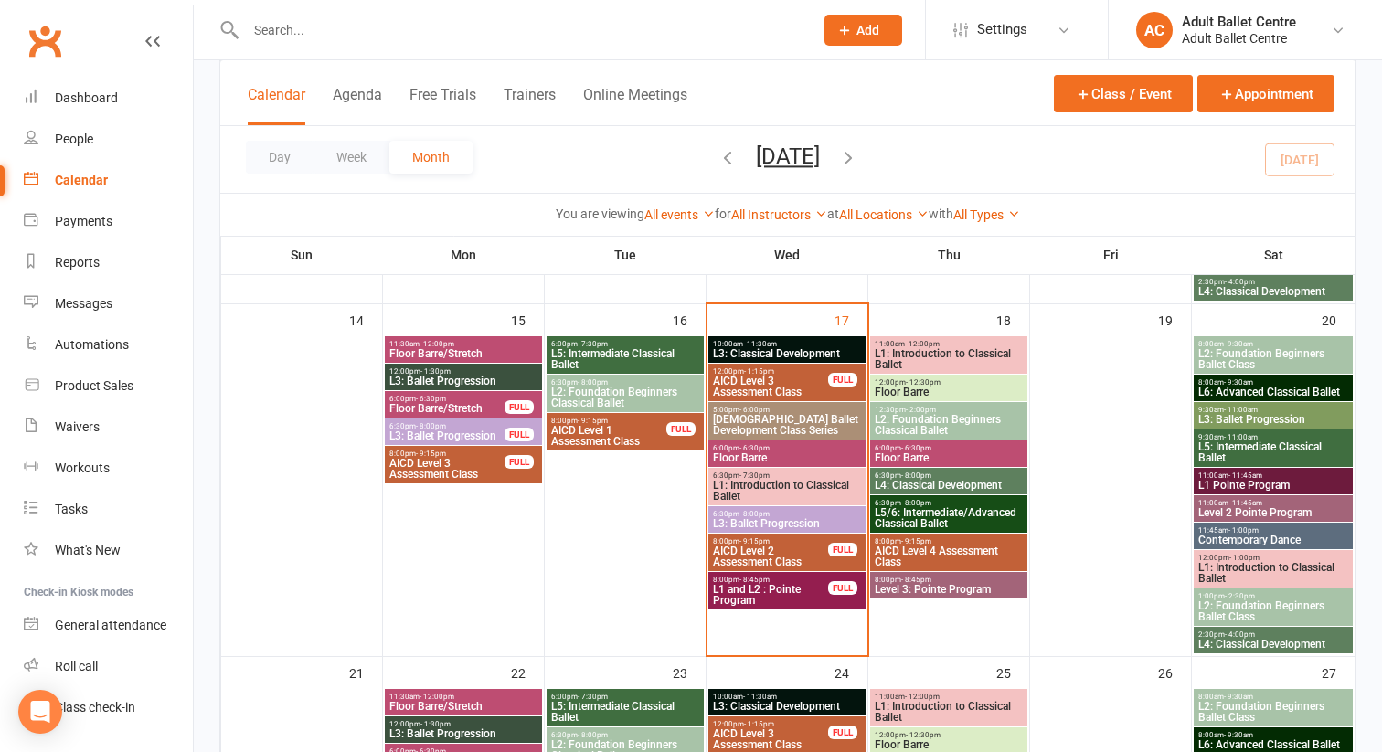
scroll to position [876, 0]
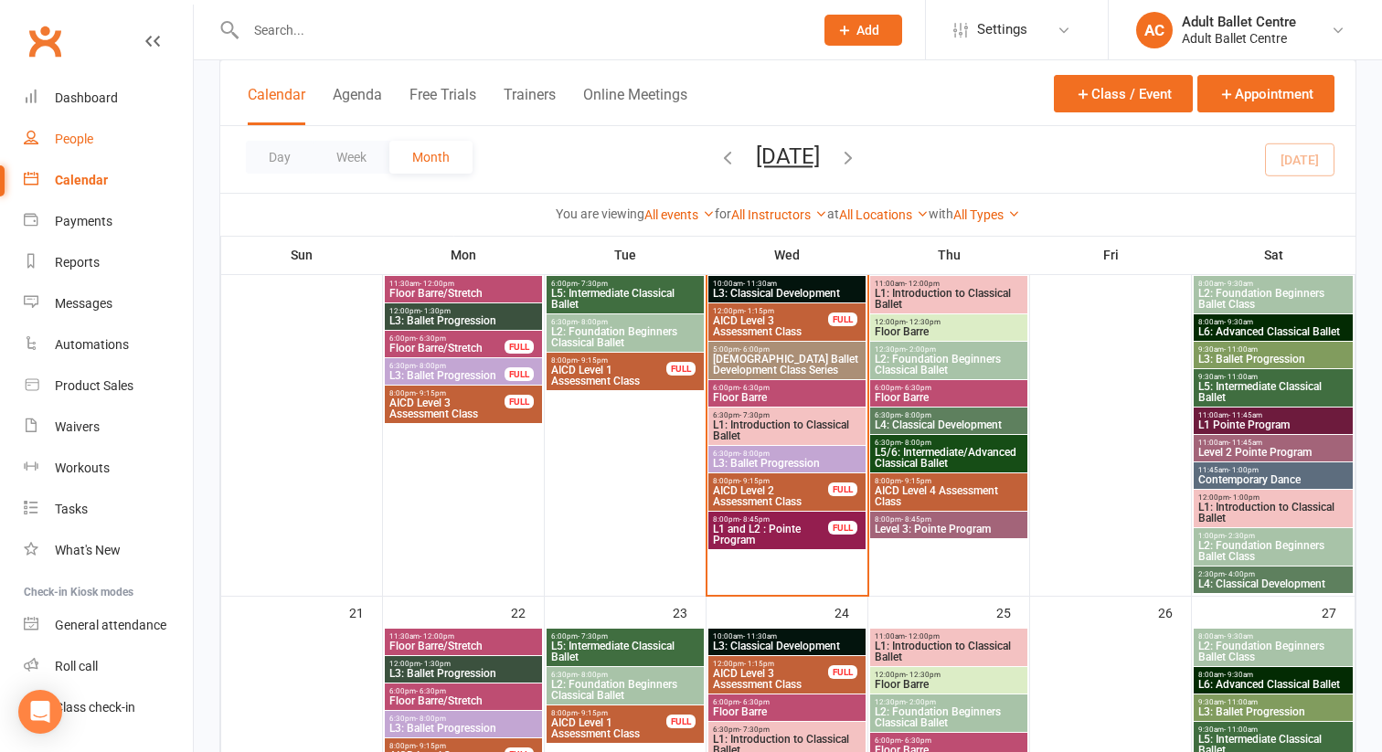
click at [70, 140] on div "People" at bounding box center [74, 139] width 38 height 15
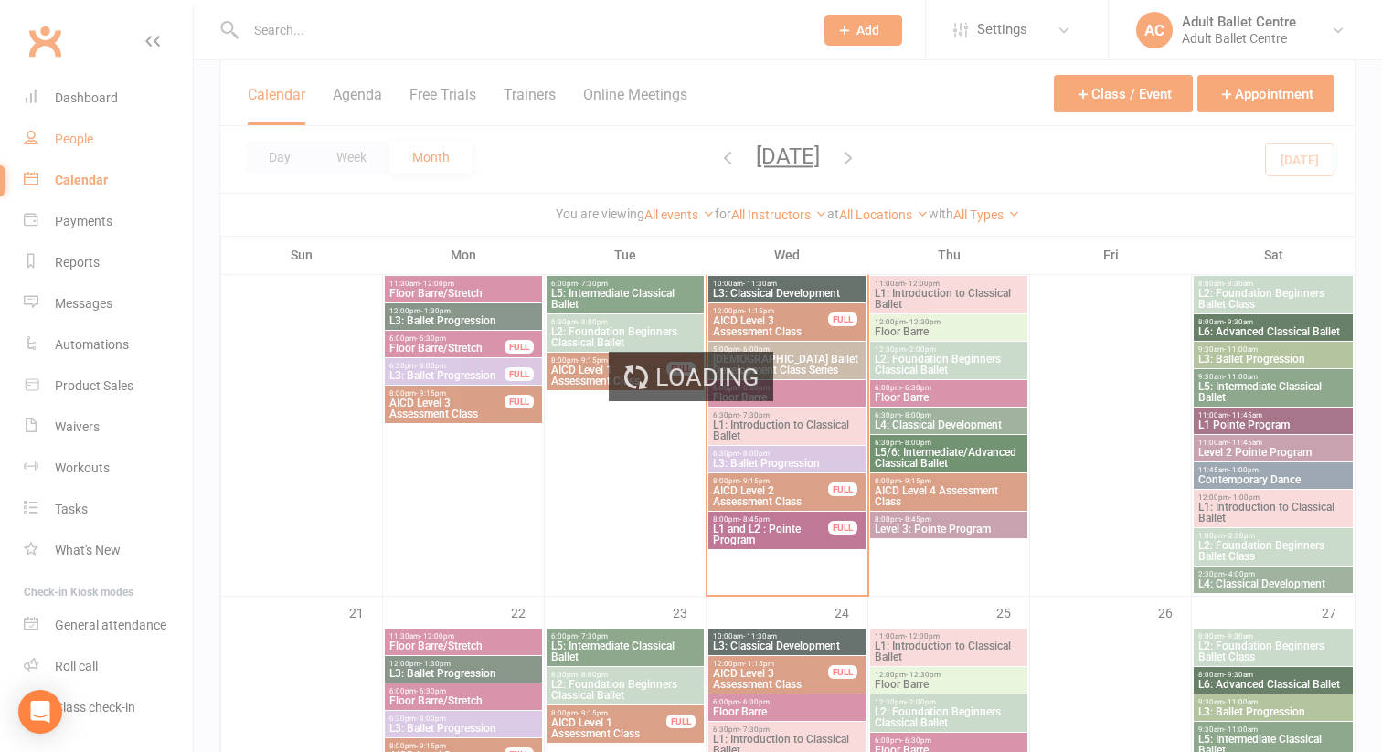
select select "100"
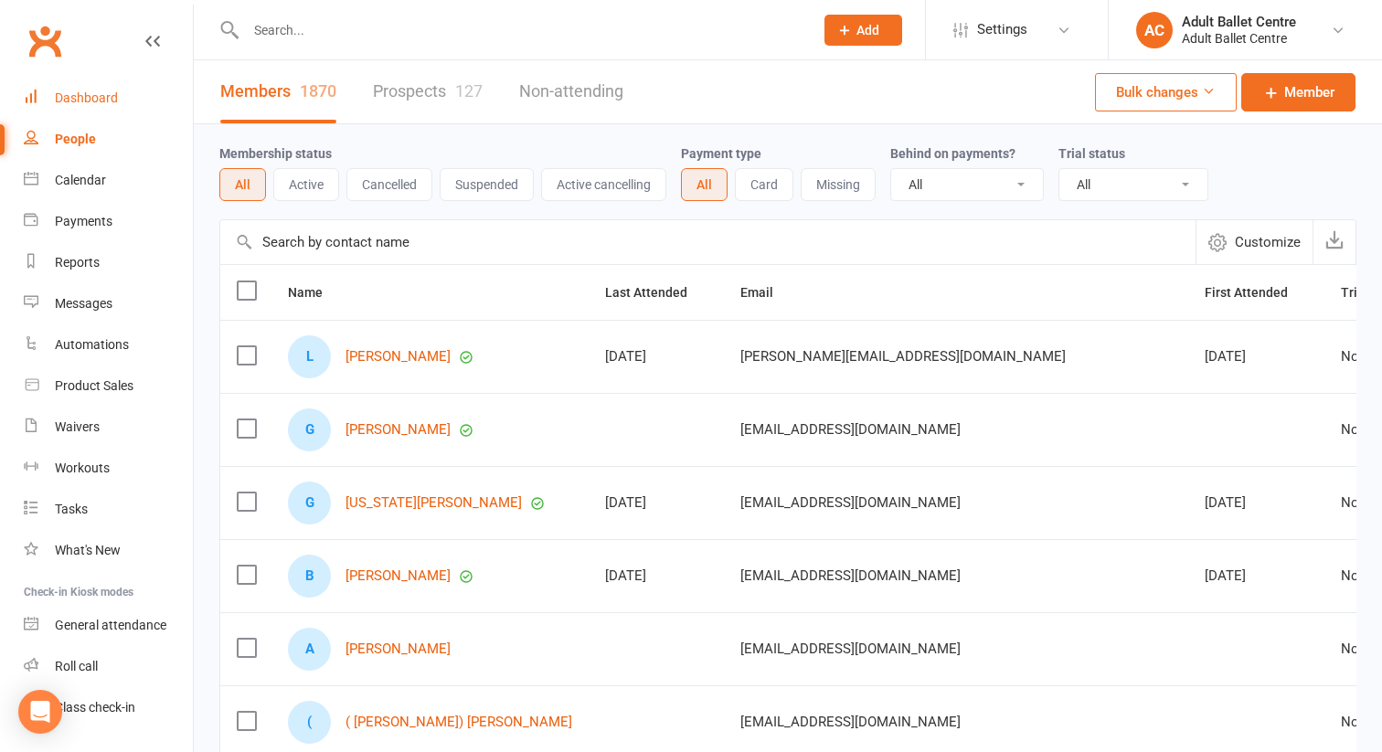
click at [83, 100] on div "Dashboard" at bounding box center [86, 97] width 63 height 15
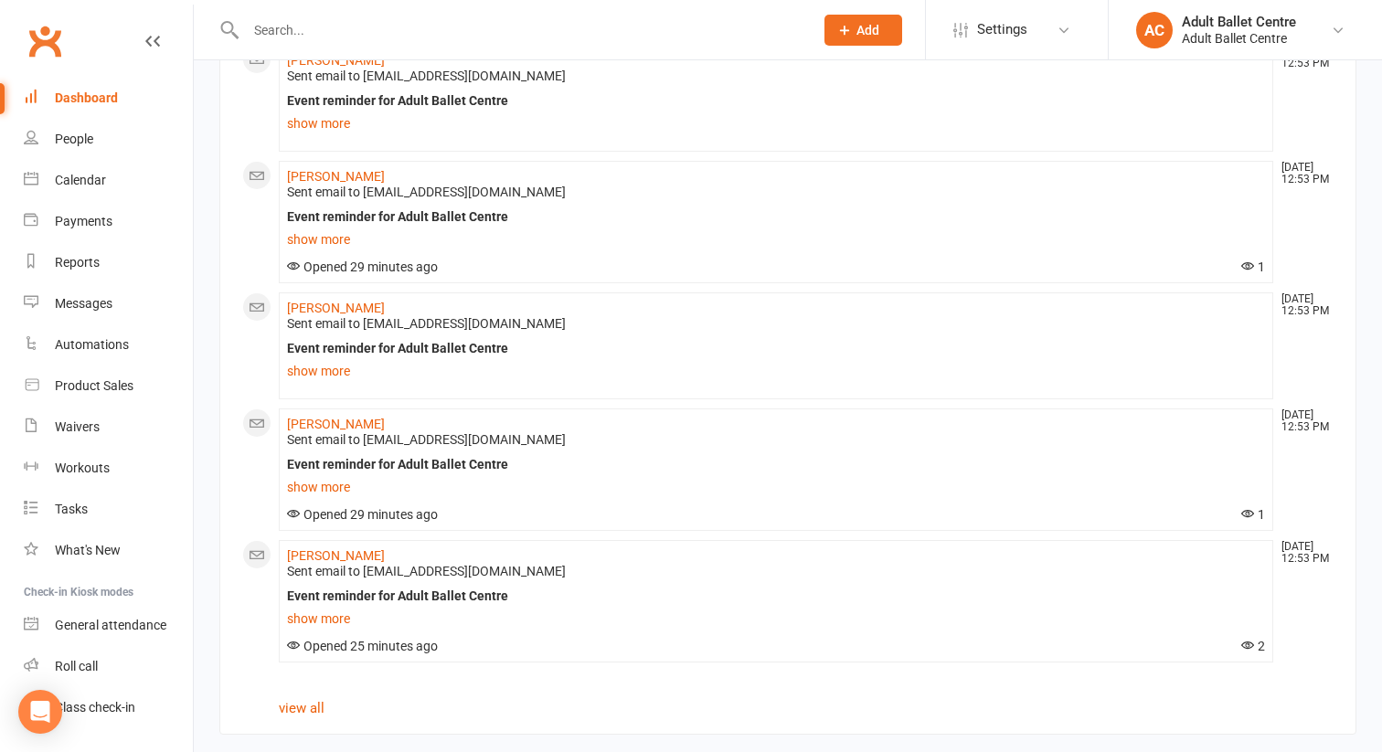
scroll to position [1600, 0]
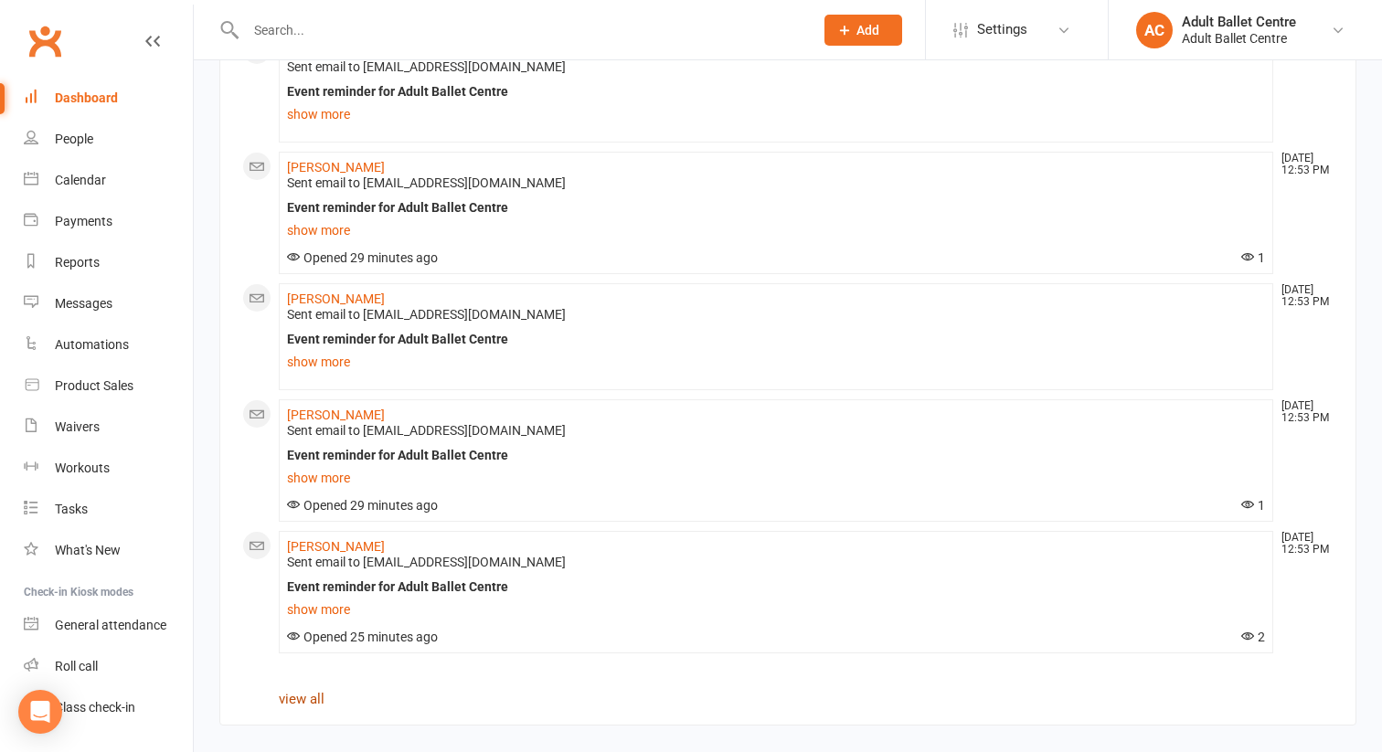
click at [312, 699] on link "view all" at bounding box center [302, 699] width 46 height 16
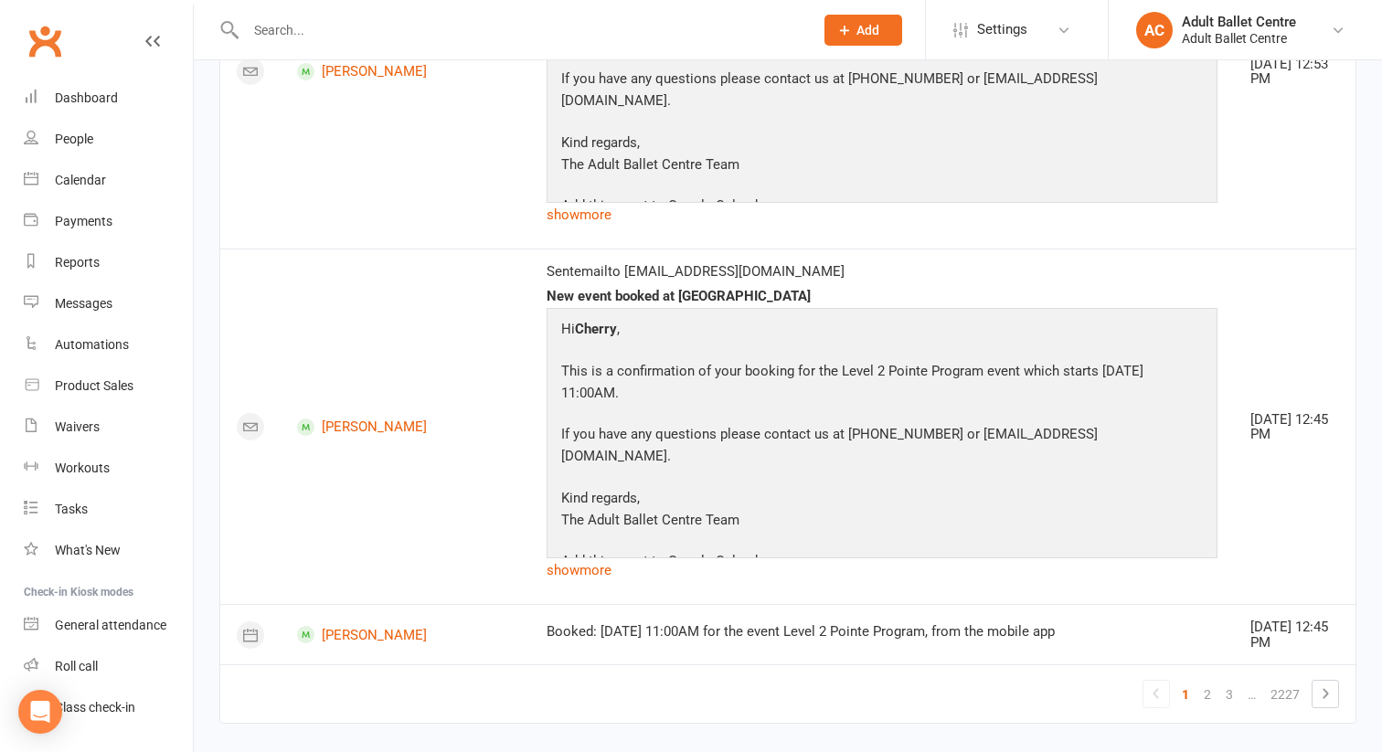
scroll to position [6239, 0]
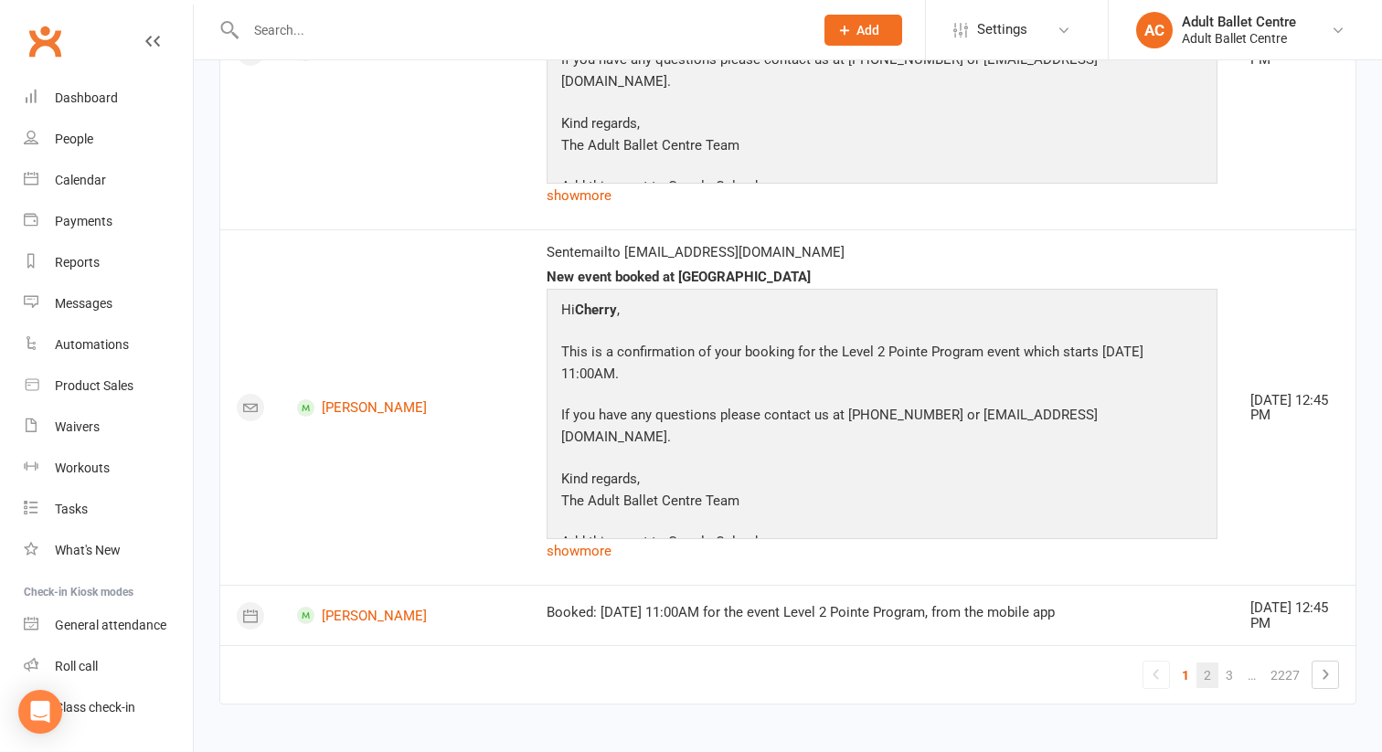
click at [1208, 666] on link "2" at bounding box center [1207, 676] width 22 height 26
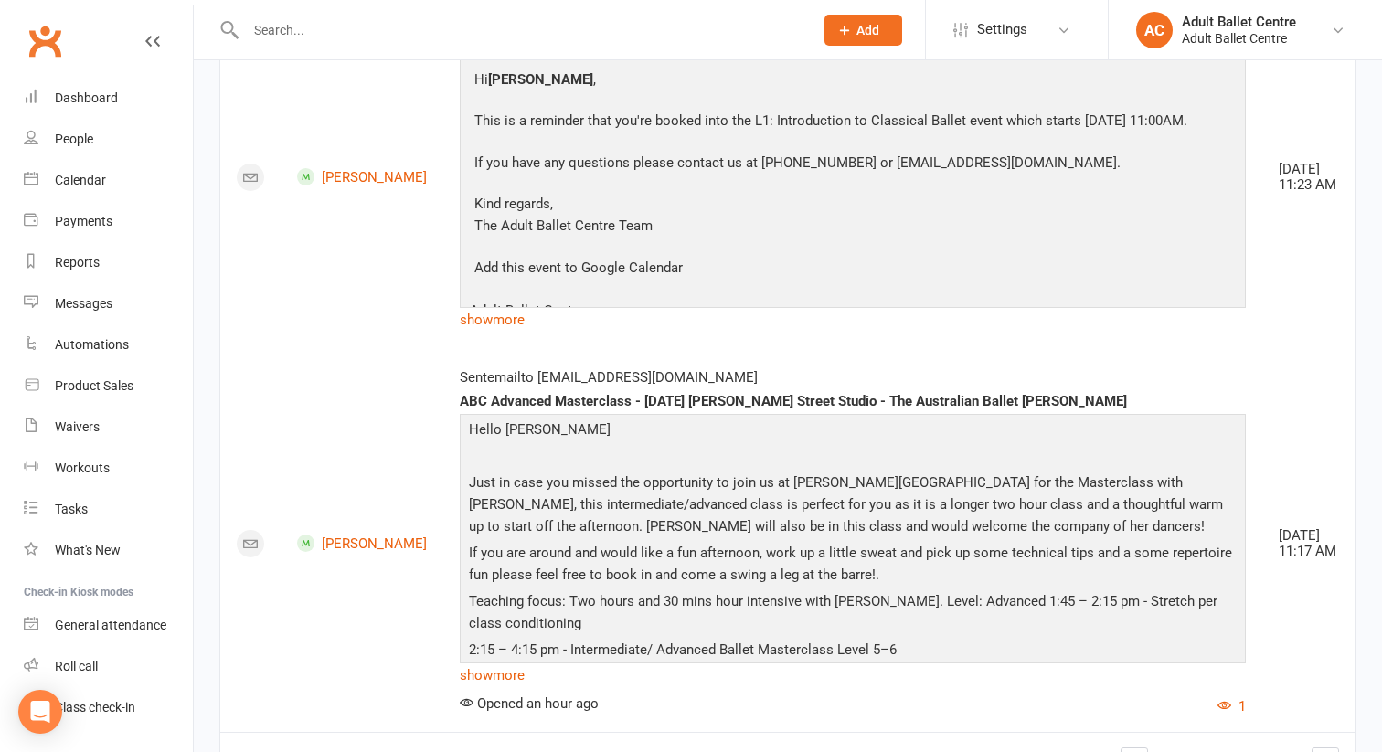
scroll to position [6187, 0]
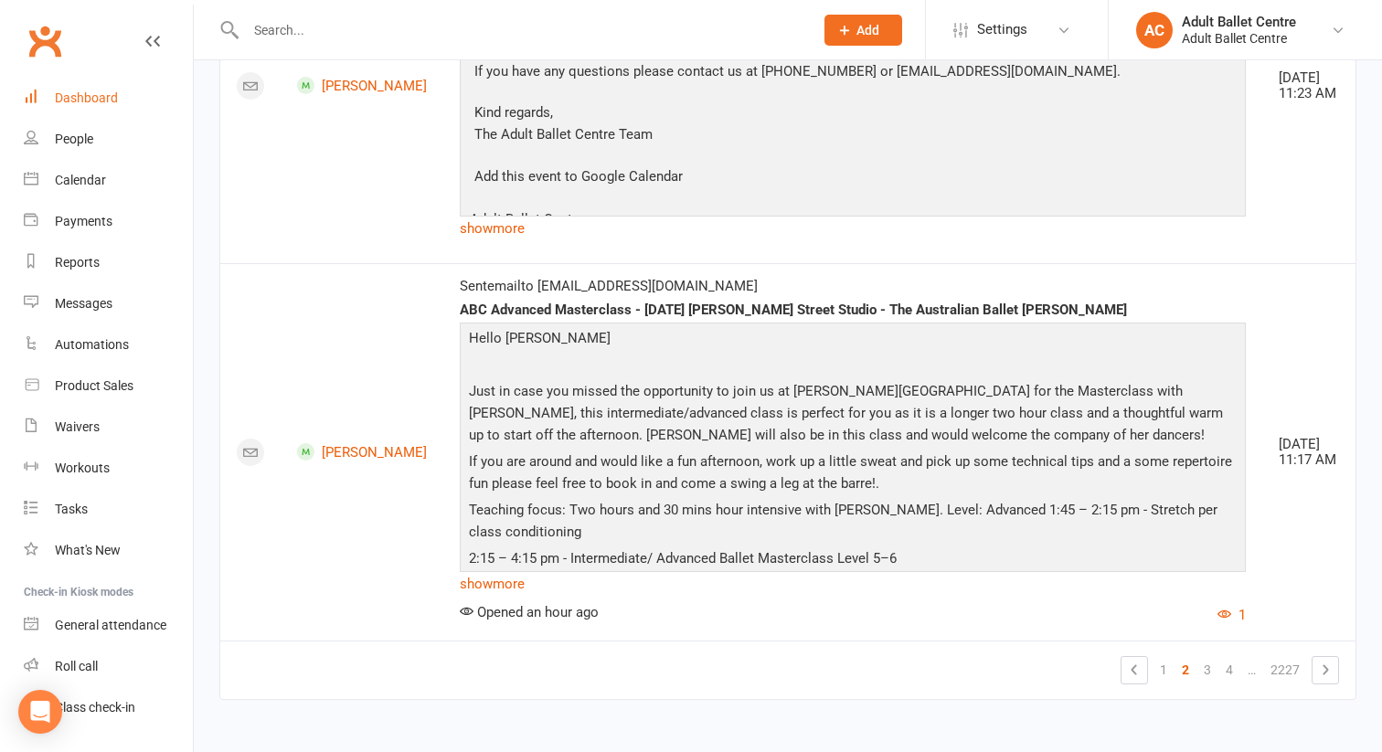
click at [98, 99] on div "Dashboard" at bounding box center [86, 97] width 63 height 15
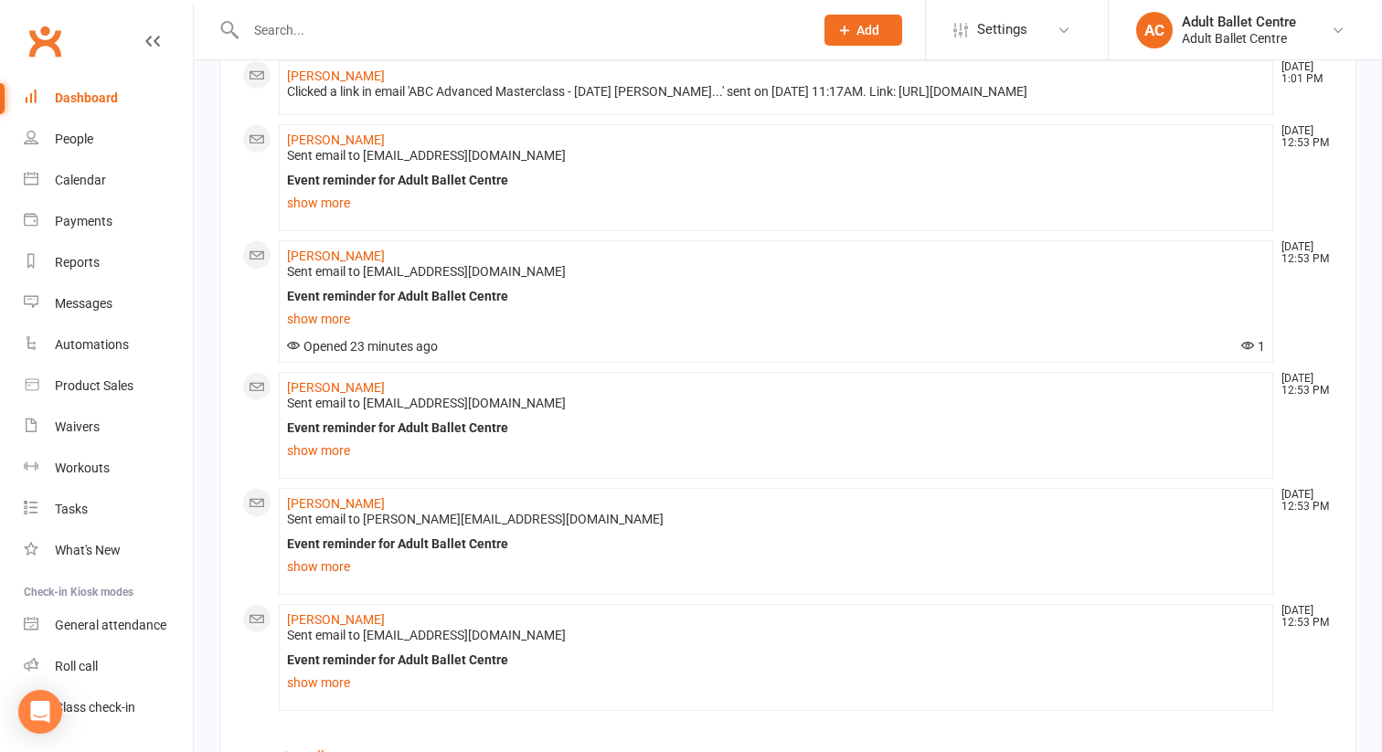
scroll to position [1413, 0]
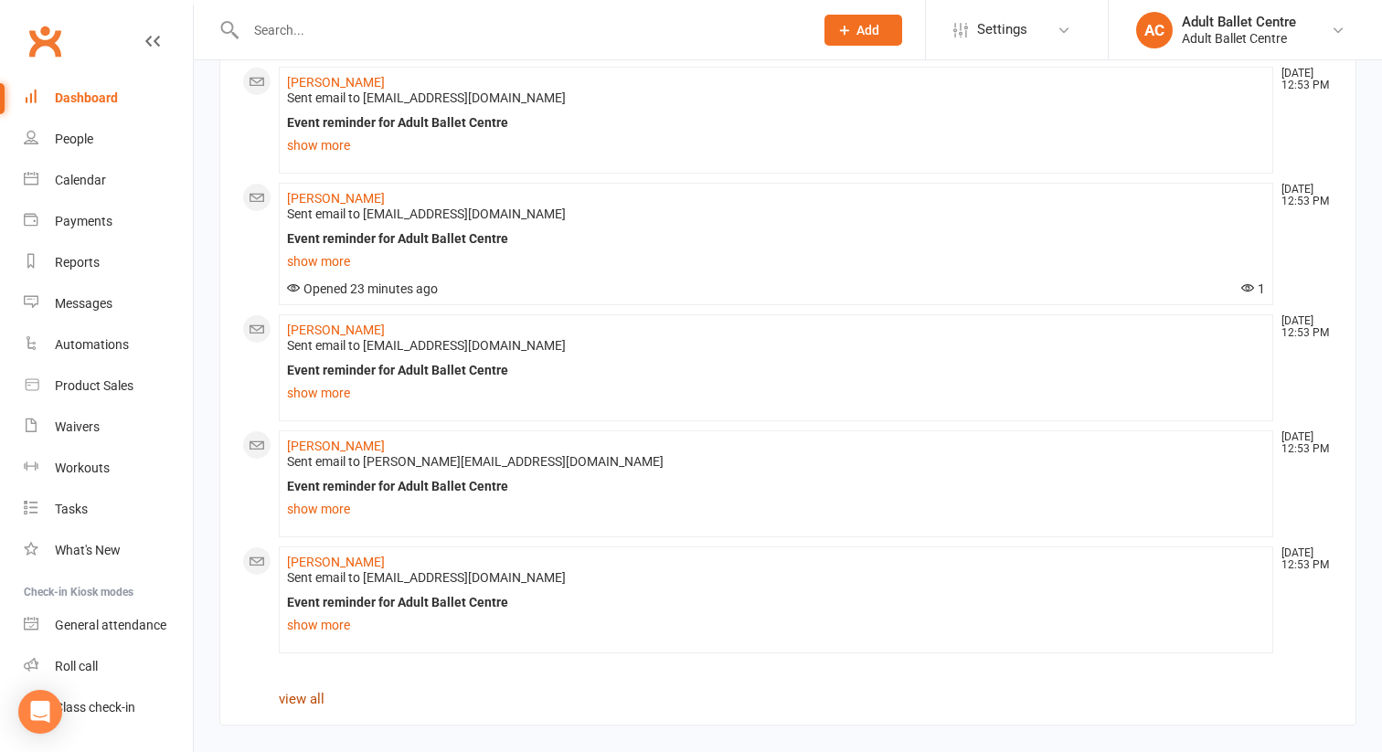
click at [311, 701] on link "view all" at bounding box center [302, 699] width 46 height 16
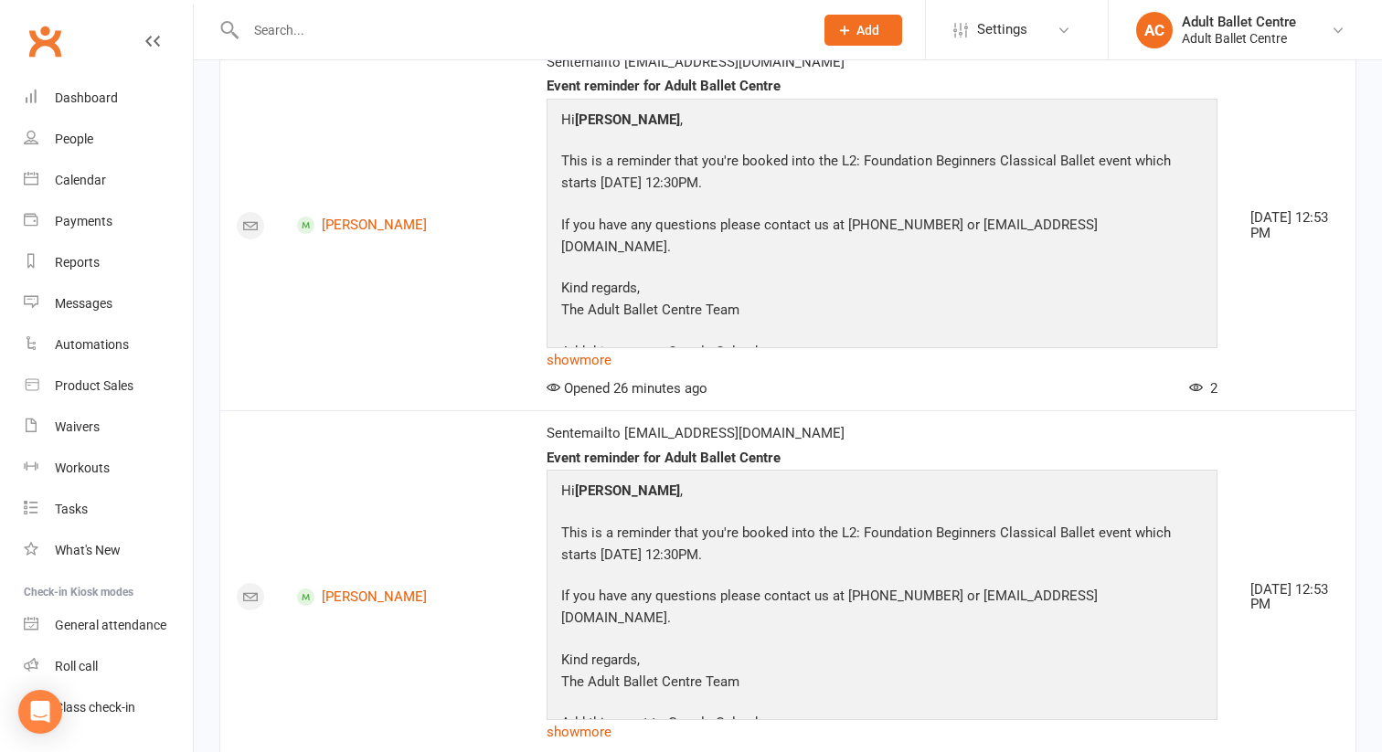
scroll to position [5633, 0]
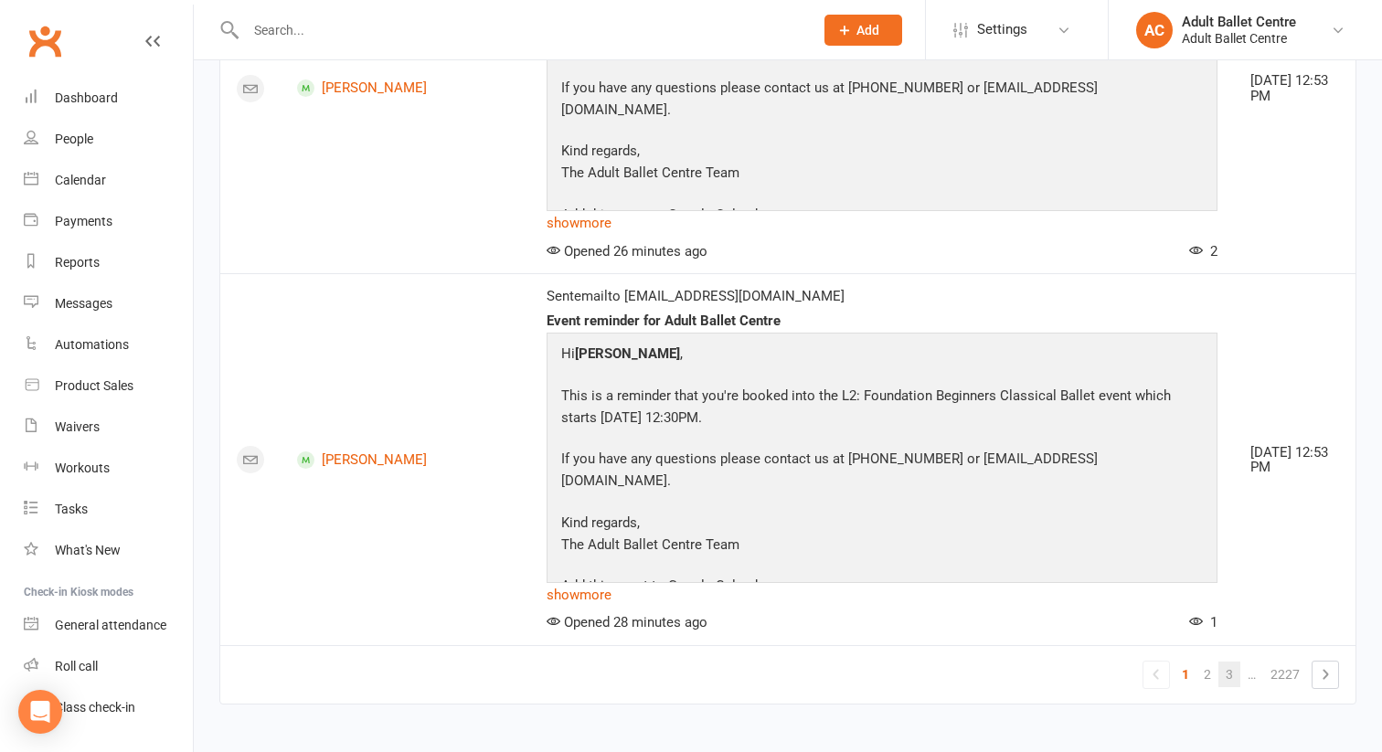
click at [1232, 674] on link "3" at bounding box center [1229, 675] width 22 height 26
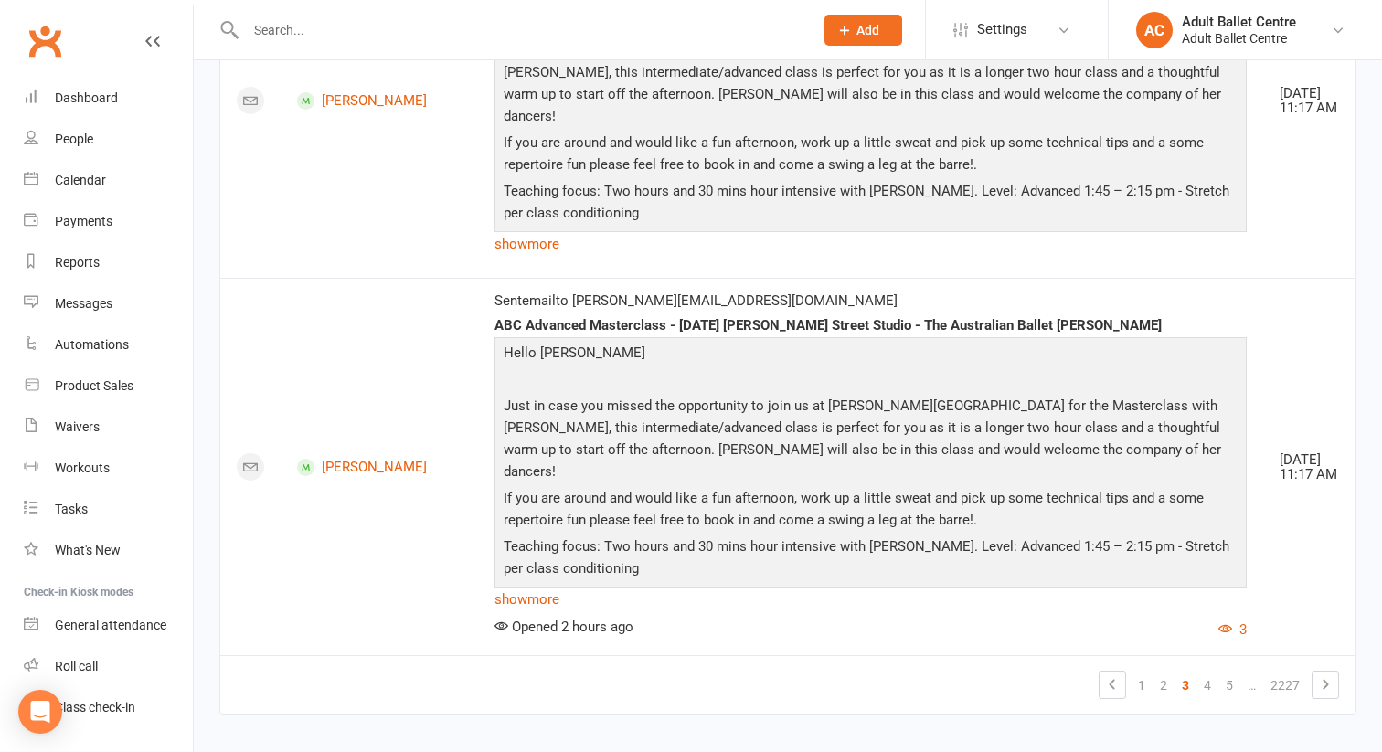
scroll to position [8688, 0]
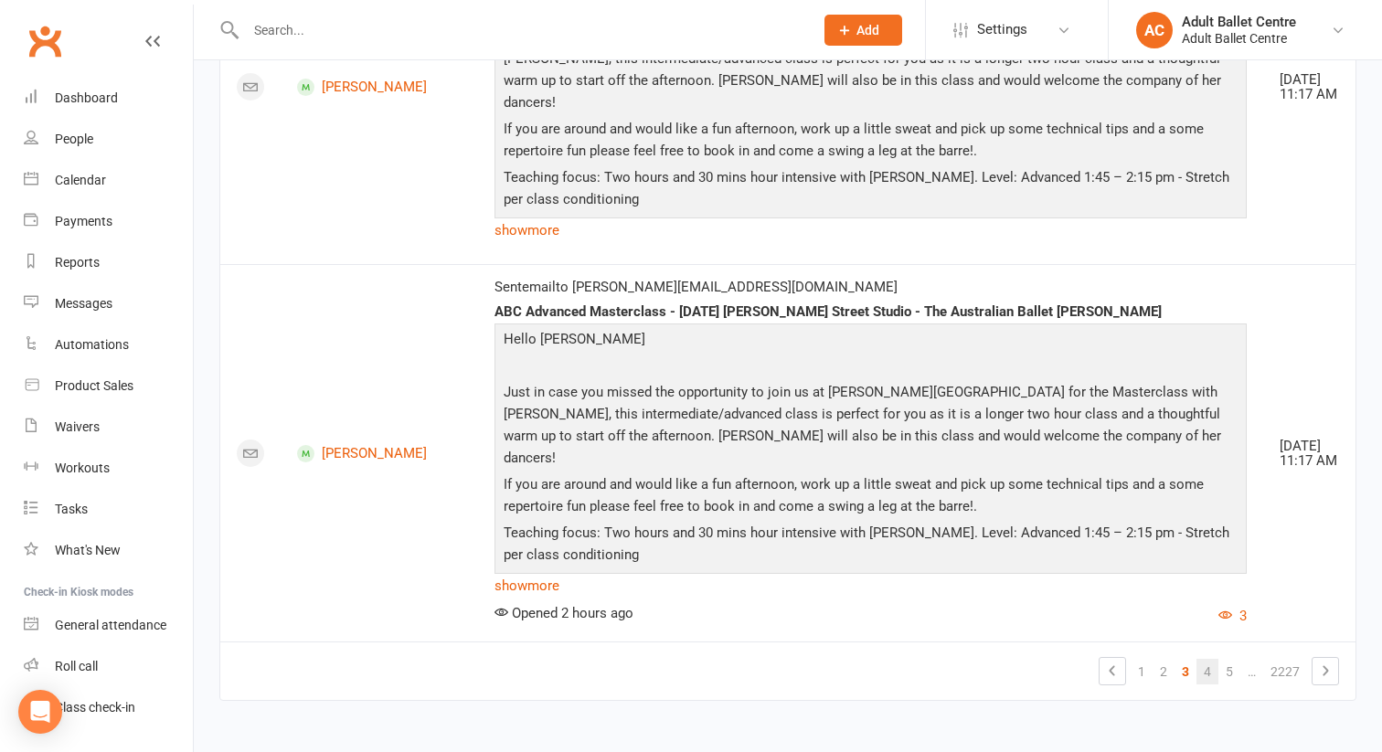
click at [1207, 677] on link "4" at bounding box center [1207, 672] width 22 height 26
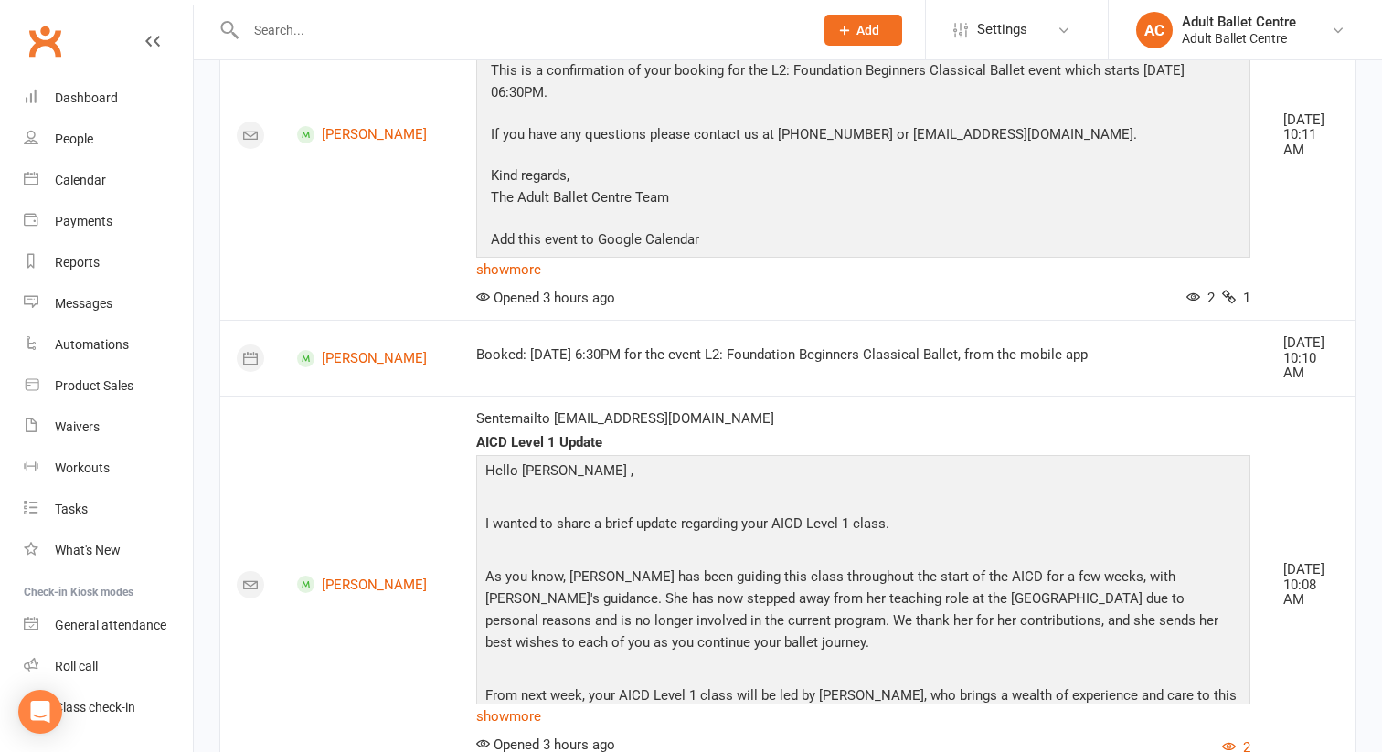
scroll to position [6621, 0]
